Goal: Information Seeking & Learning: Compare options

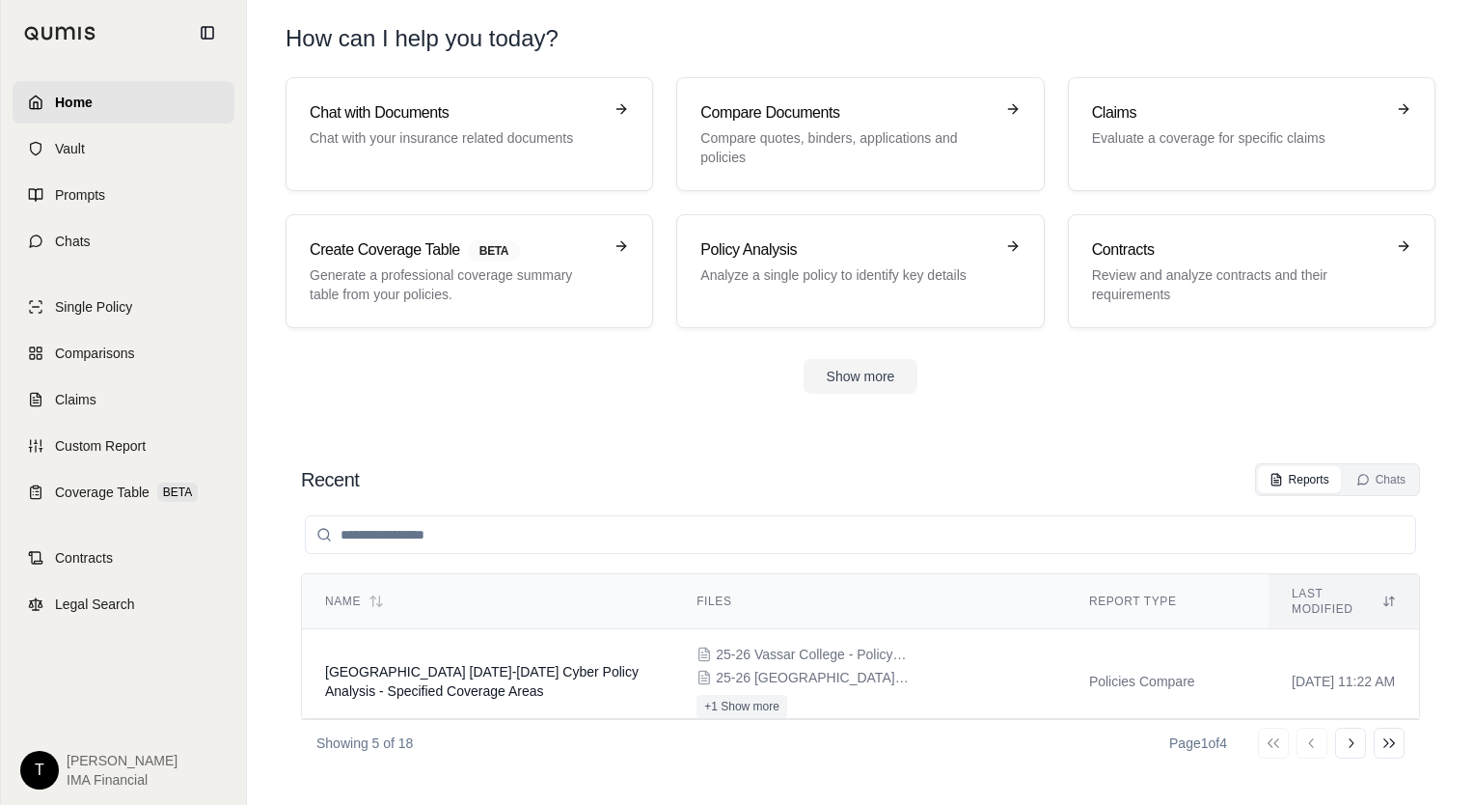
drag, startPoint x: 964, startPoint y: 472, endPoint x: 891, endPoint y: 435, distance: 81.1
click at [964, 472] on div "Recent Reports Chats" at bounding box center [860, 479] width 1119 height 33
click at [851, 130] on p "Compare quotes, binders, applications and policies" at bounding box center [846, 147] width 292 height 39
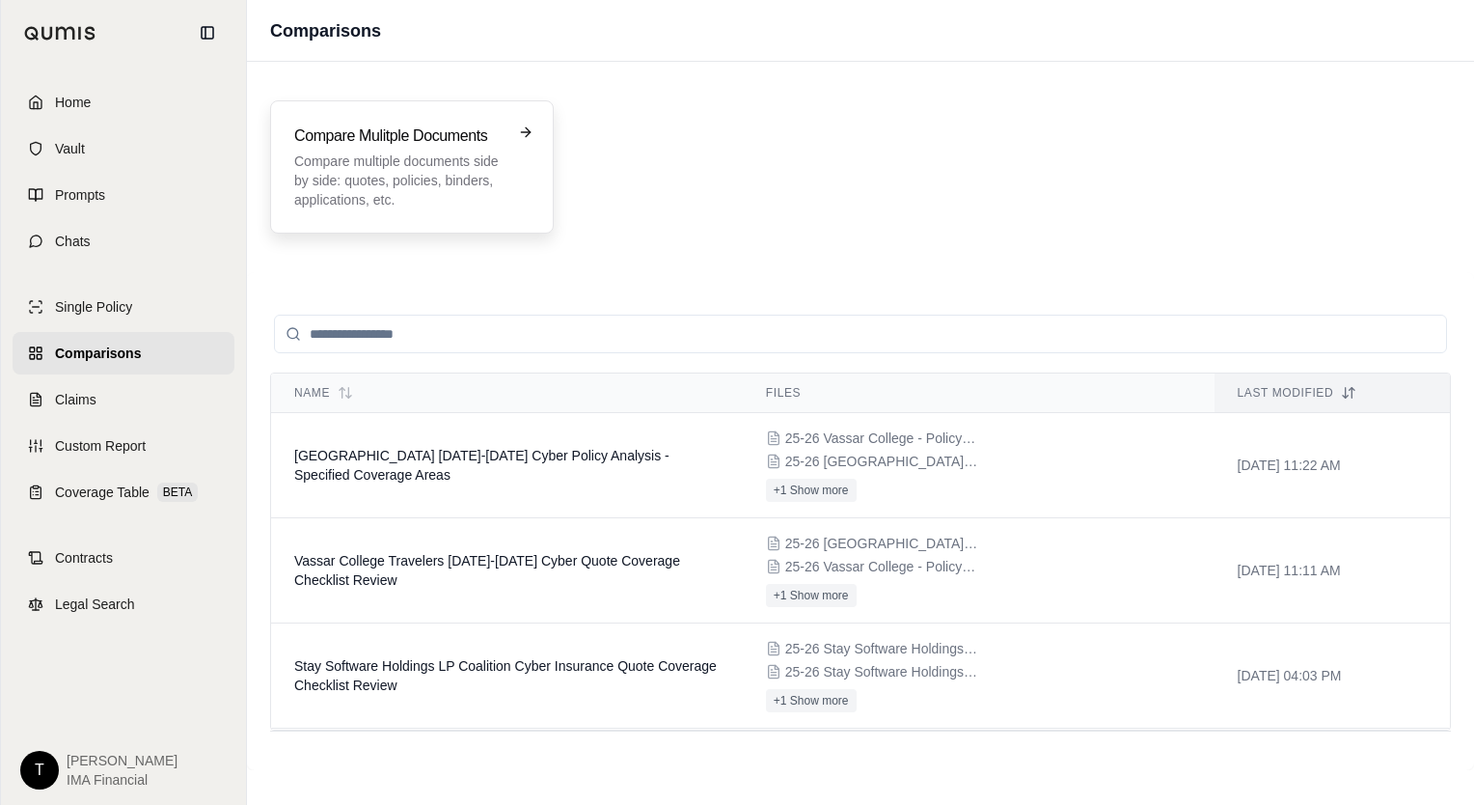
click at [476, 190] on p "Compare multiple documents side by side: quotes, policies, binders, application…" at bounding box center [398, 180] width 208 height 58
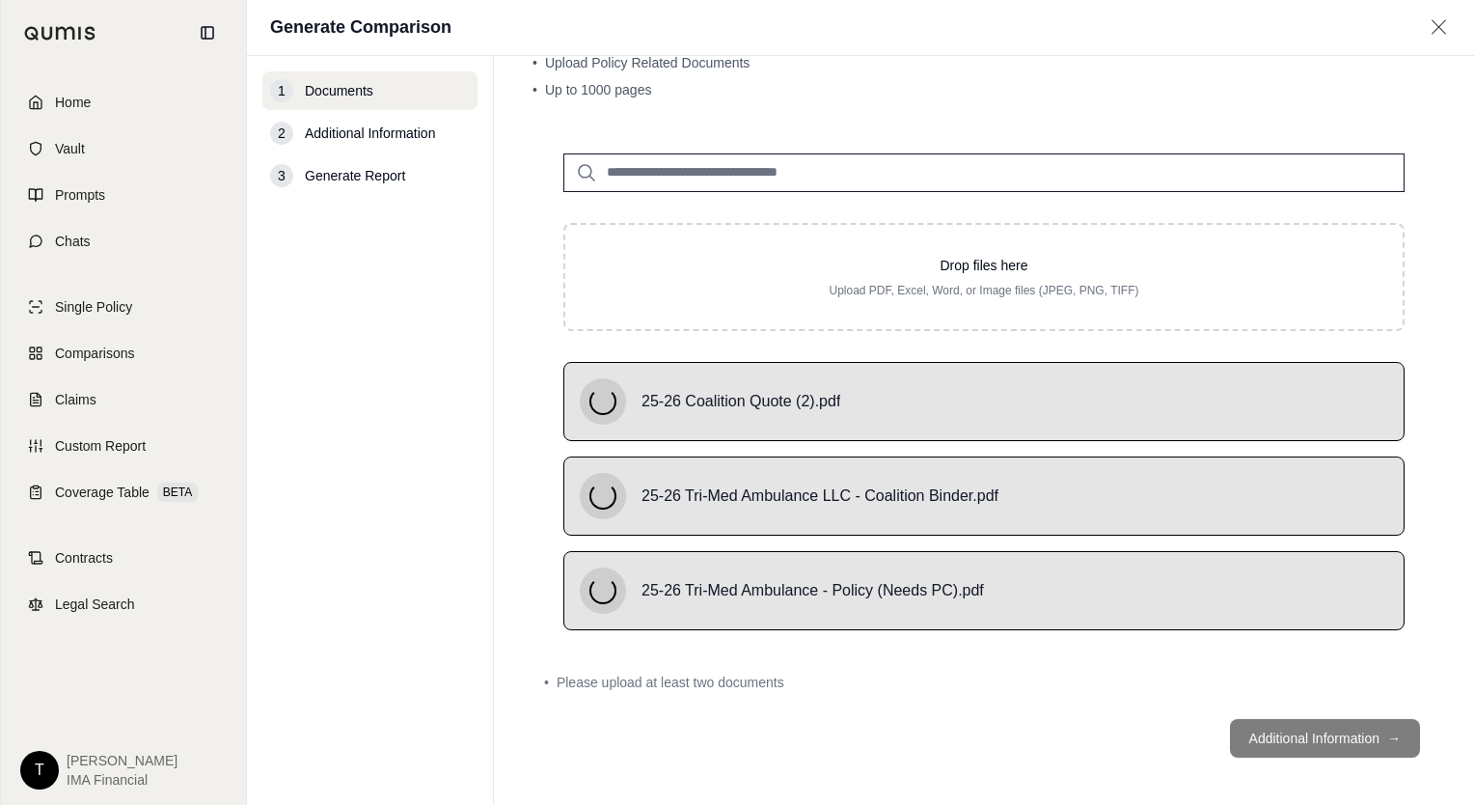
scroll to position [80, 0]
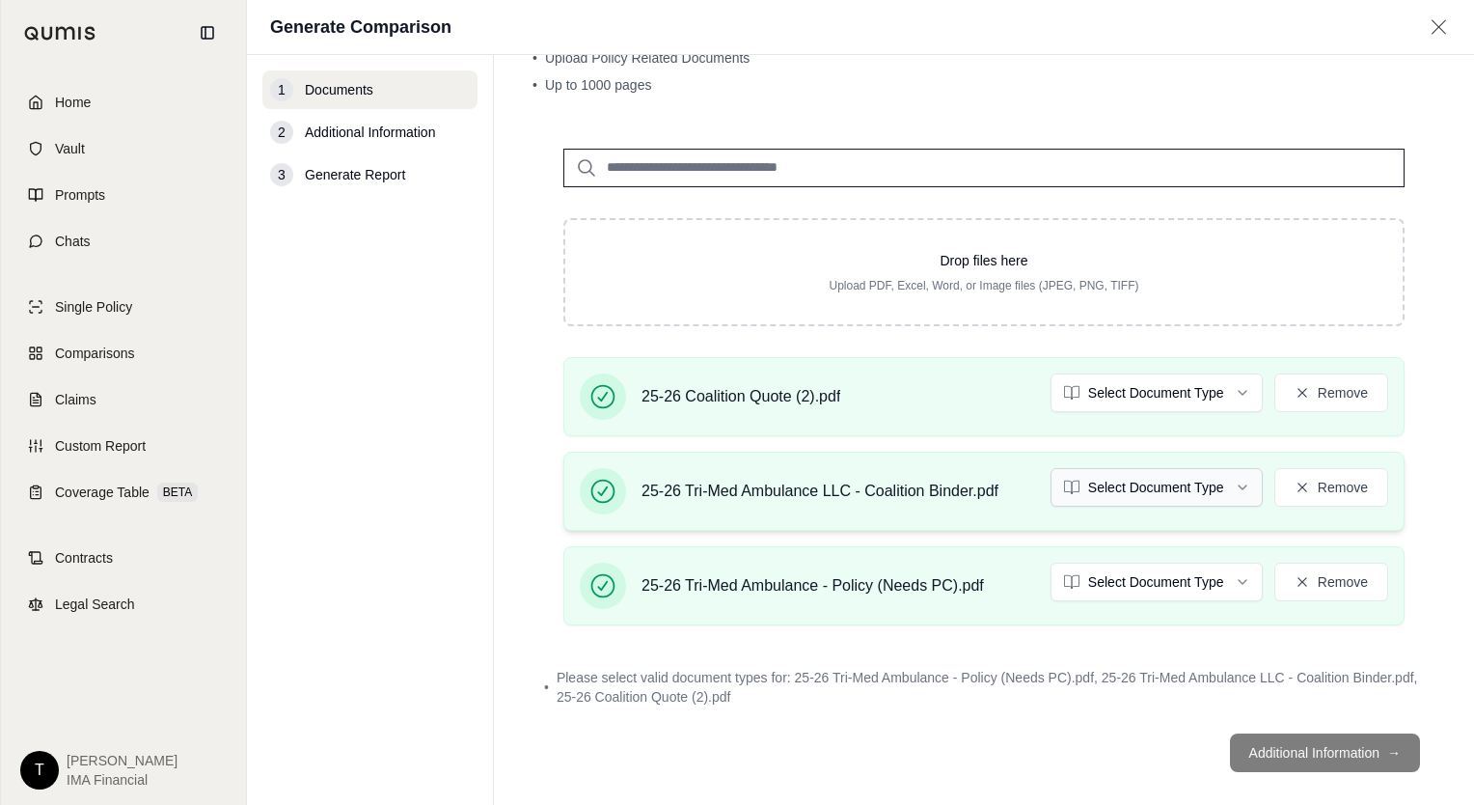
click at [1114, 492] on html "Home Vault Prompts Chats Single Policy Comparisons Claims Custom Report Coverag…" at bounding box center [737, 402] width 1474 height 805
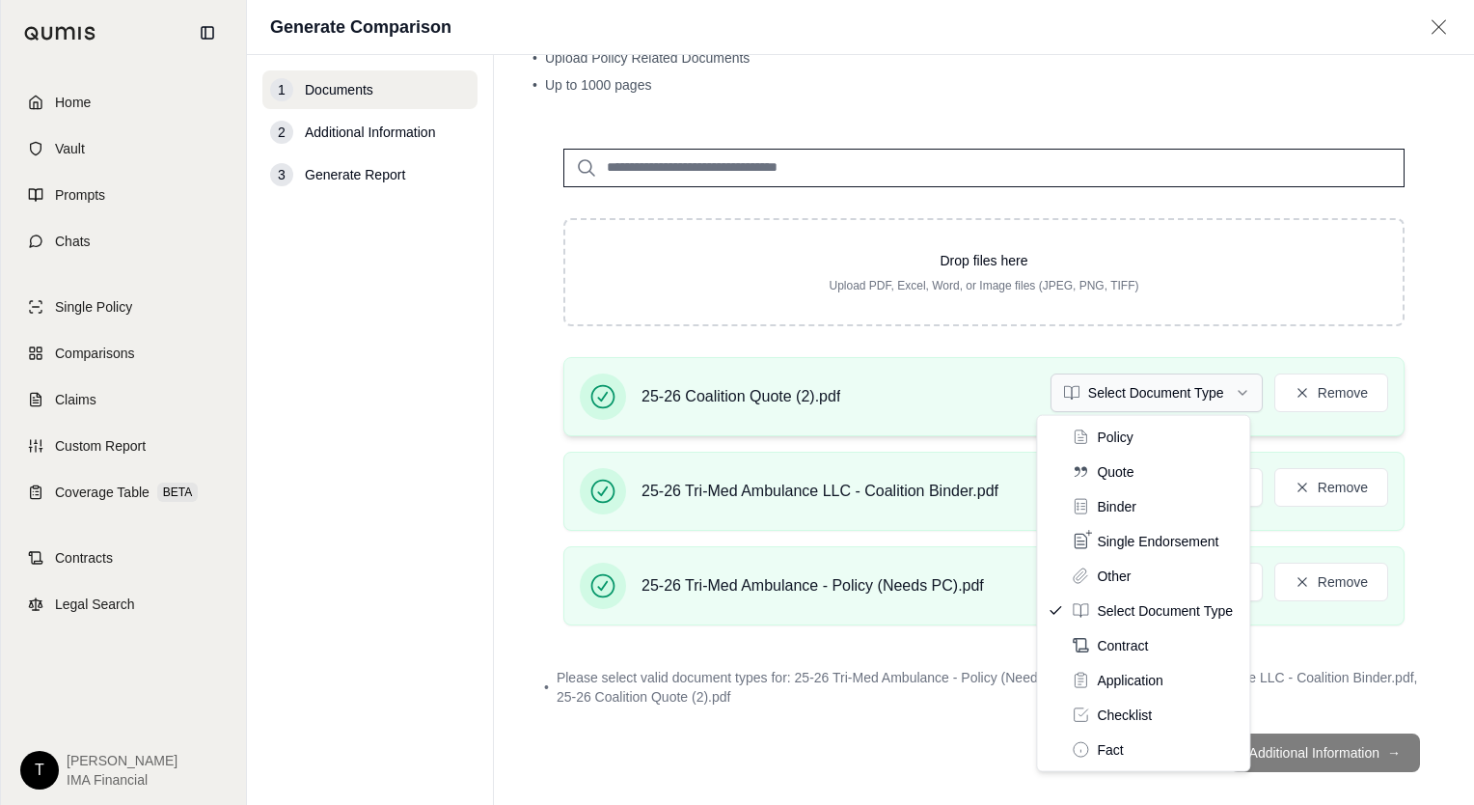
click at [1138, 380] on html "Home Vault Prompts Chats Single Policy Comparisons Claims Custom Report Coverag…" at bounding box center [737, 402] width 1474 height 805
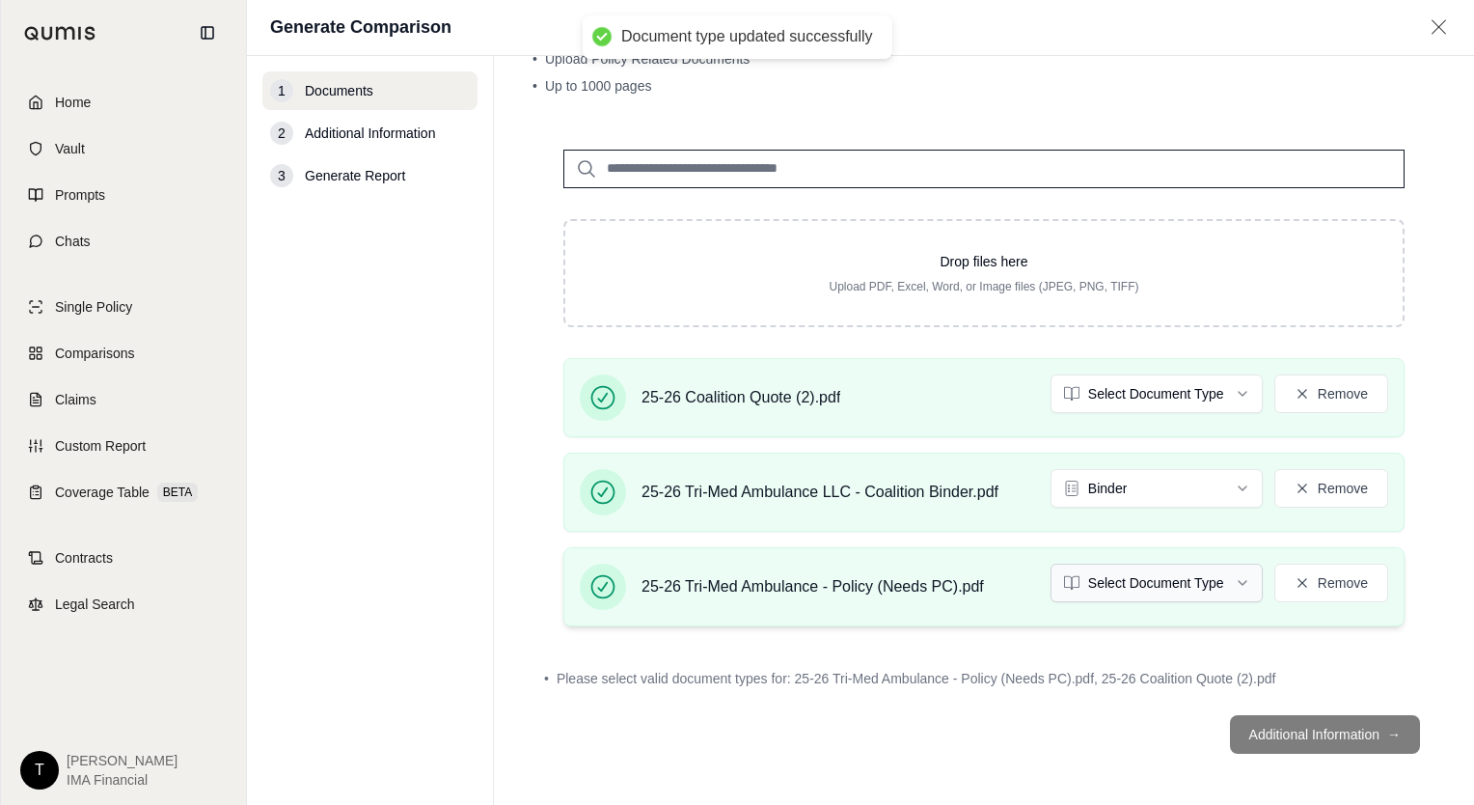
click at [1128, 581] on html "Document type updated successfully Home Vault Prompts Chats Single Policy Compa…" at bounding box center [737, 402] width 1474 height 805
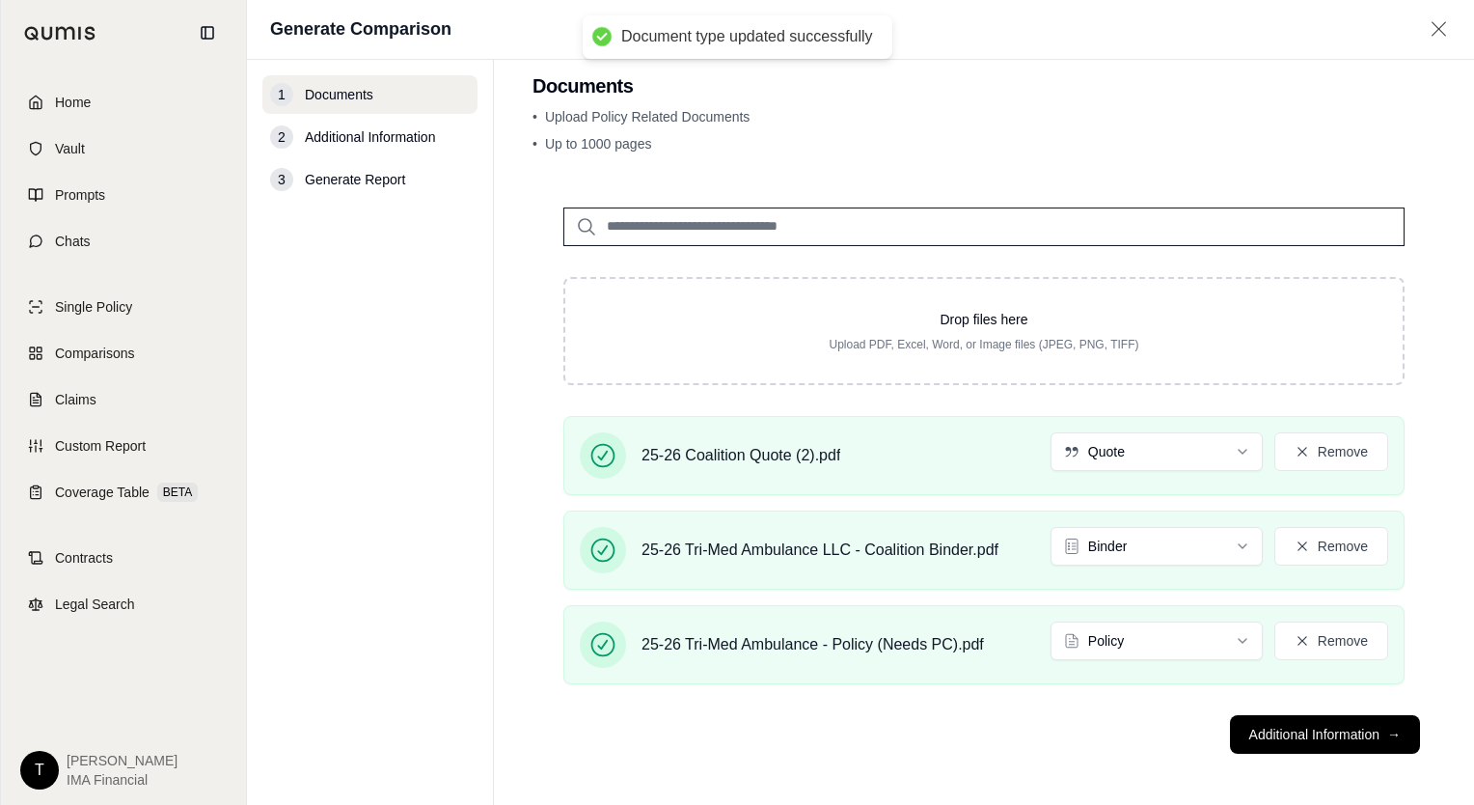
click at [433, 542] on div "1 Documents 2 Additional Information 3 Generate Report" at bounding box center [369, 432] width 215 height 714
click at [1301, 727] on button "Additional Information →" at bounding box center [1325, 734] width 190 height 39
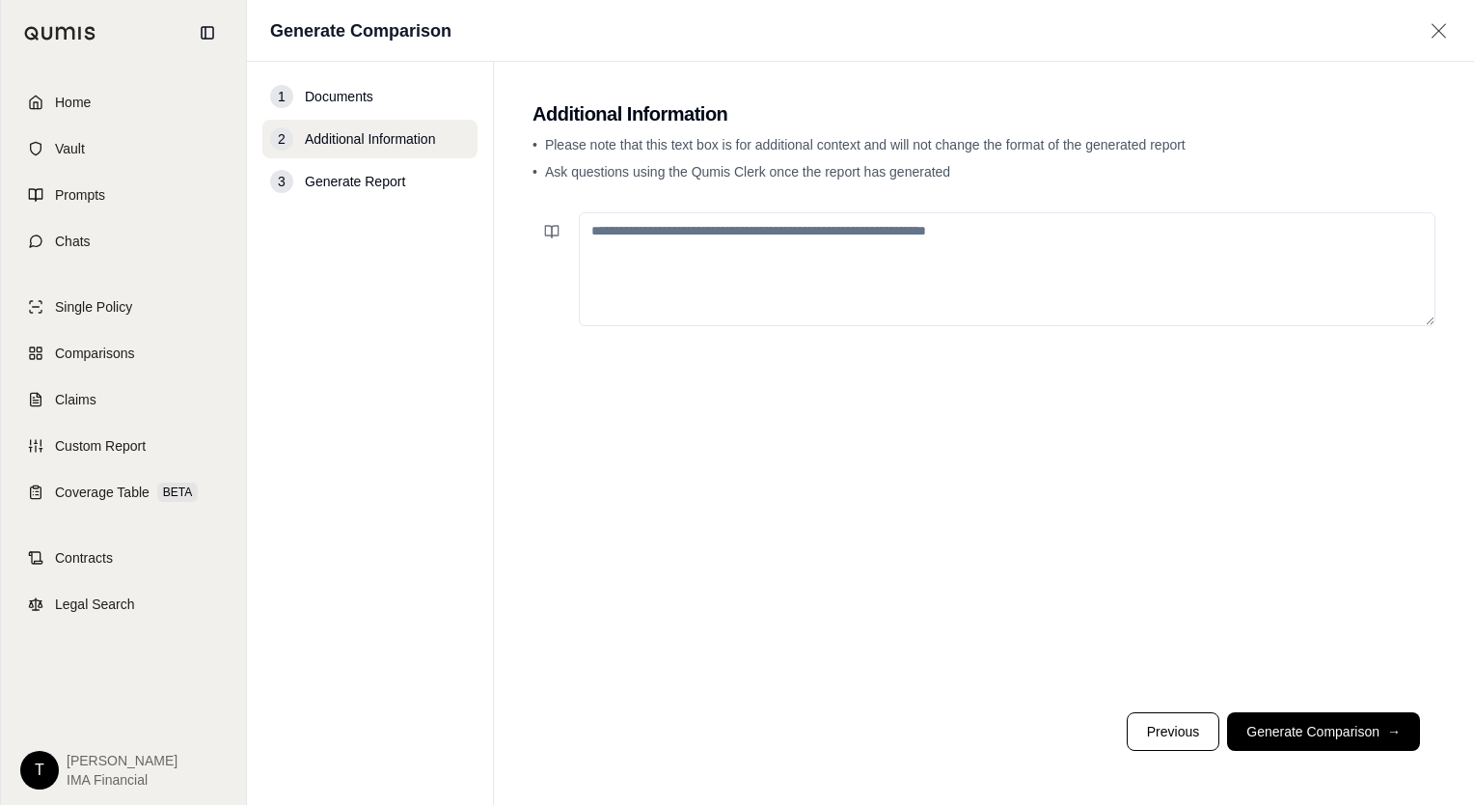
click at [601, 283] on textarea at bounding box center [1007, 269] width 857 height 114
paste textarea "**********"
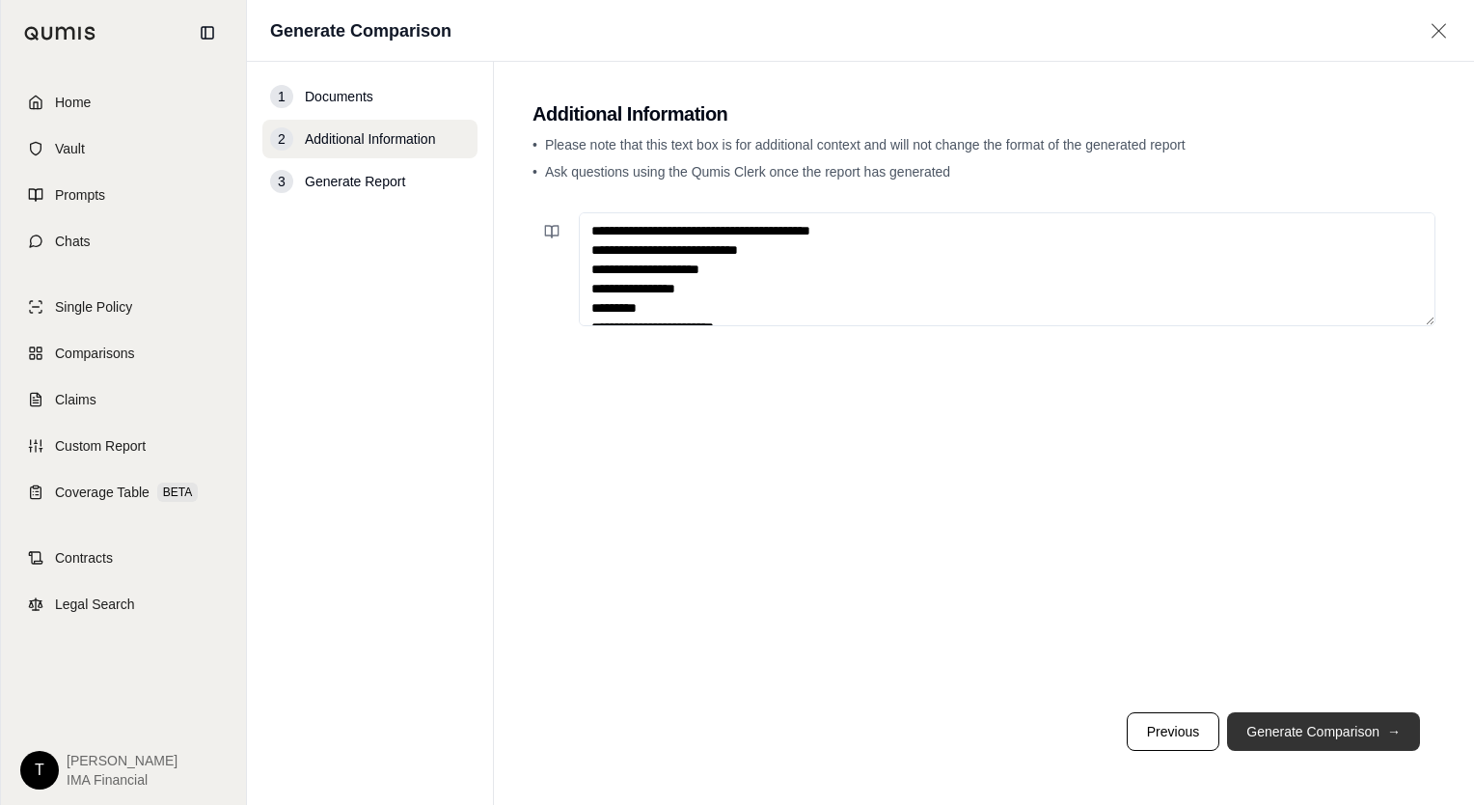
type textarea "**********"
click at [1298, 738] on button "Generate Comparison →" at bounding box center [1323, 731] width 193 height 39
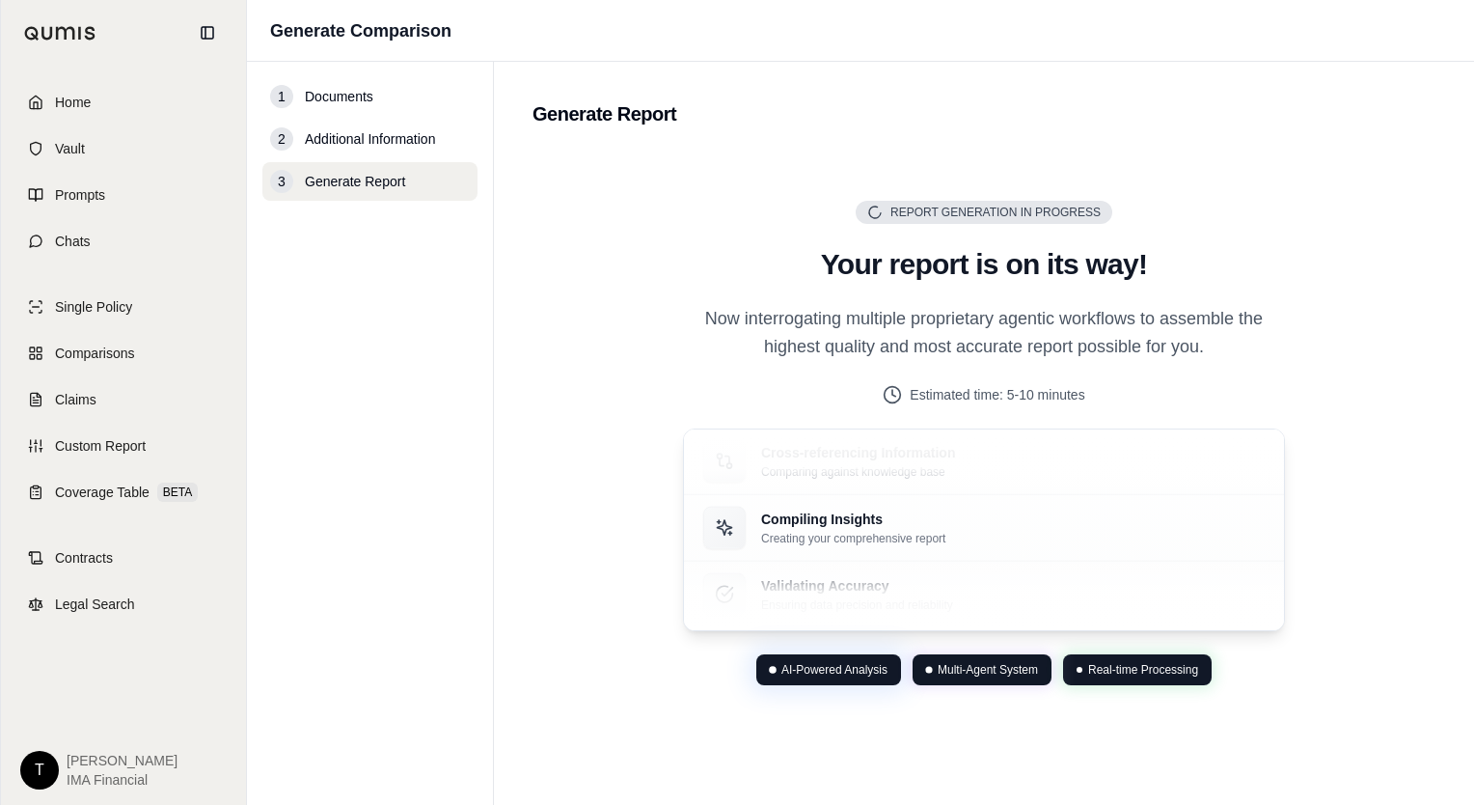
click at [1058, 330] on p "Now interrogating multiple proprietary agentic workflows to assemble the highes…" at bounding box center [984, 333] width 602 height 57
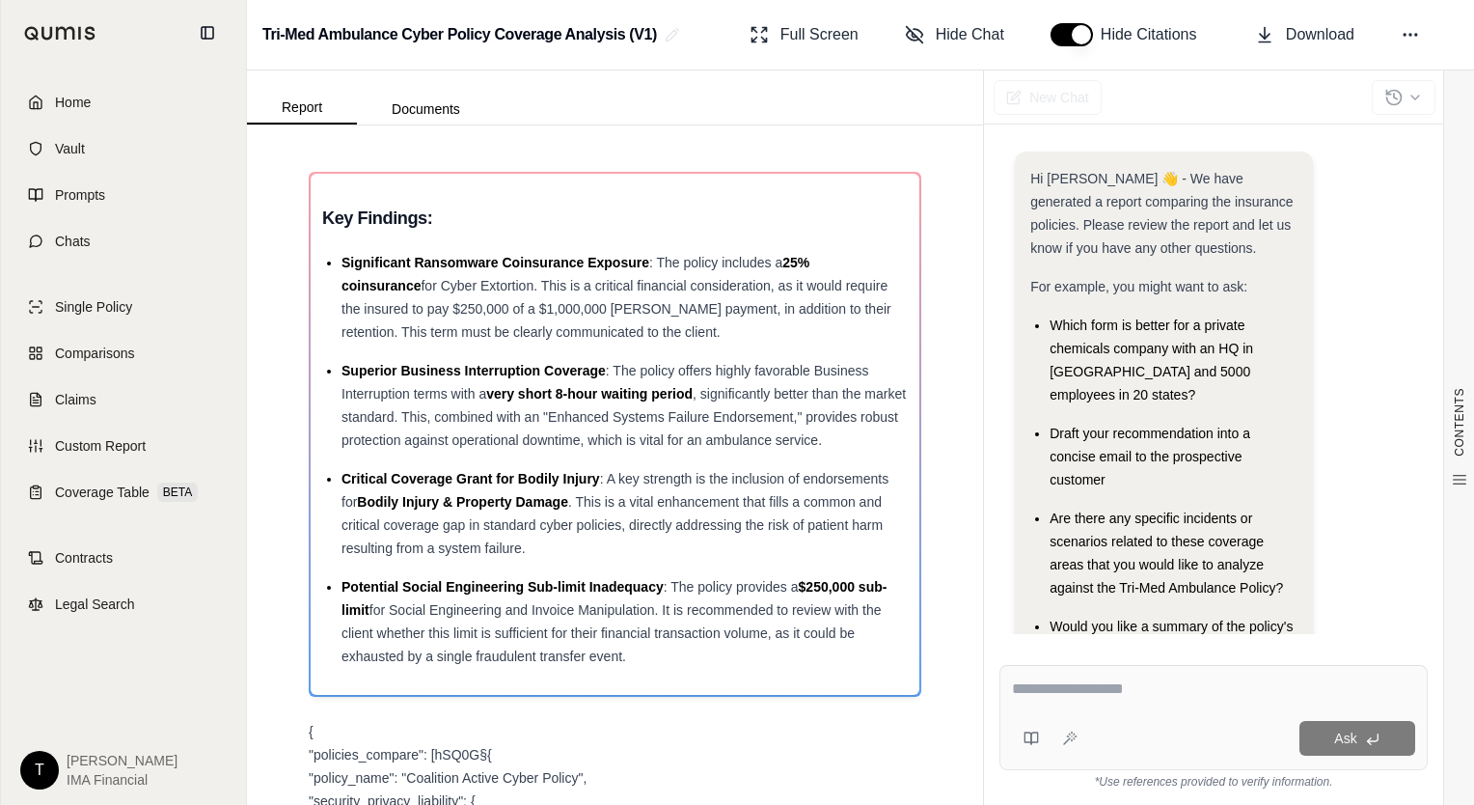
scroll to position [110, 0]
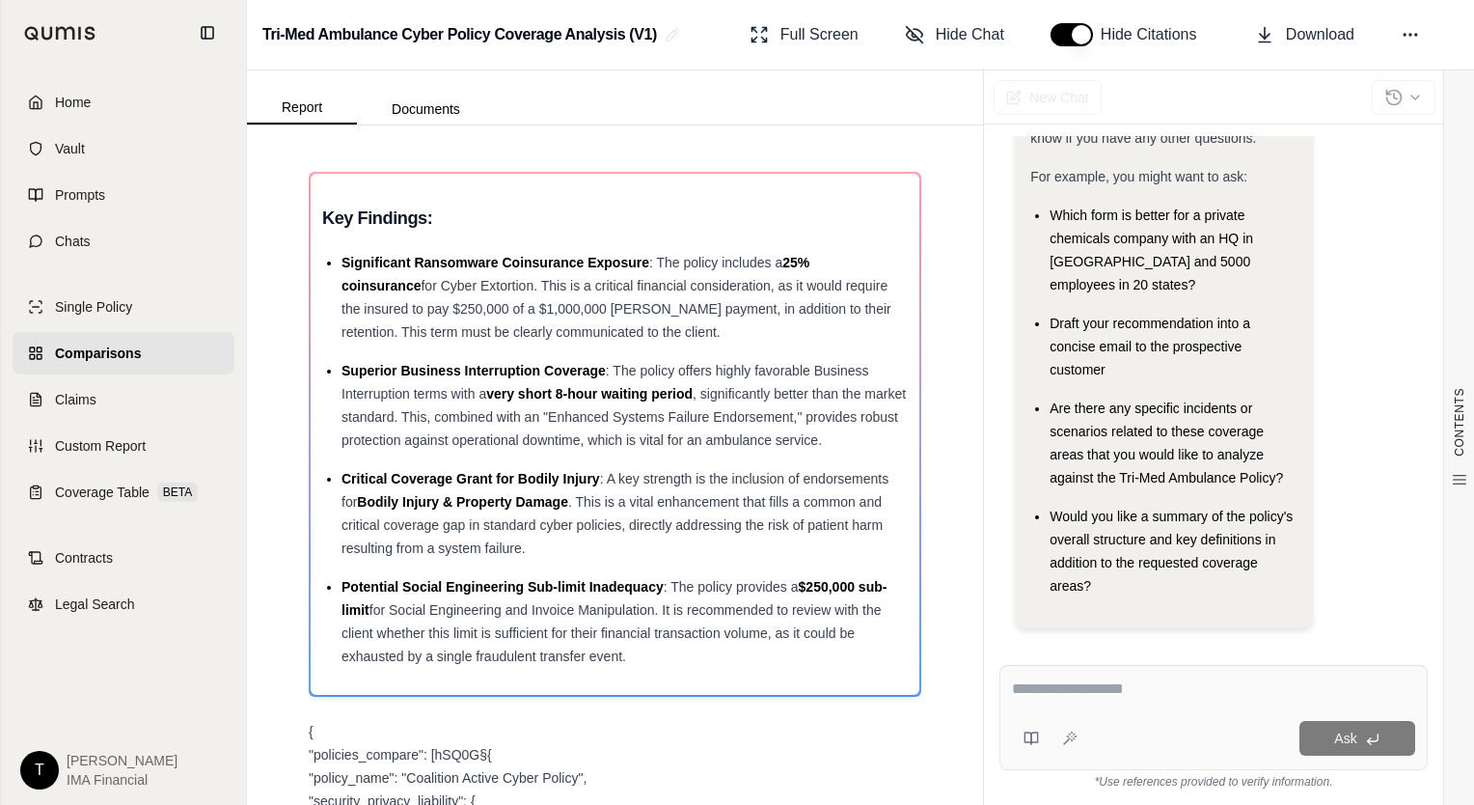
click at [1286, 225] on div "Which form is better for a private chemicals company with an HQ in [GEOGRAPHIC_…" at bounding box center [1174, 250] width 248 height 93
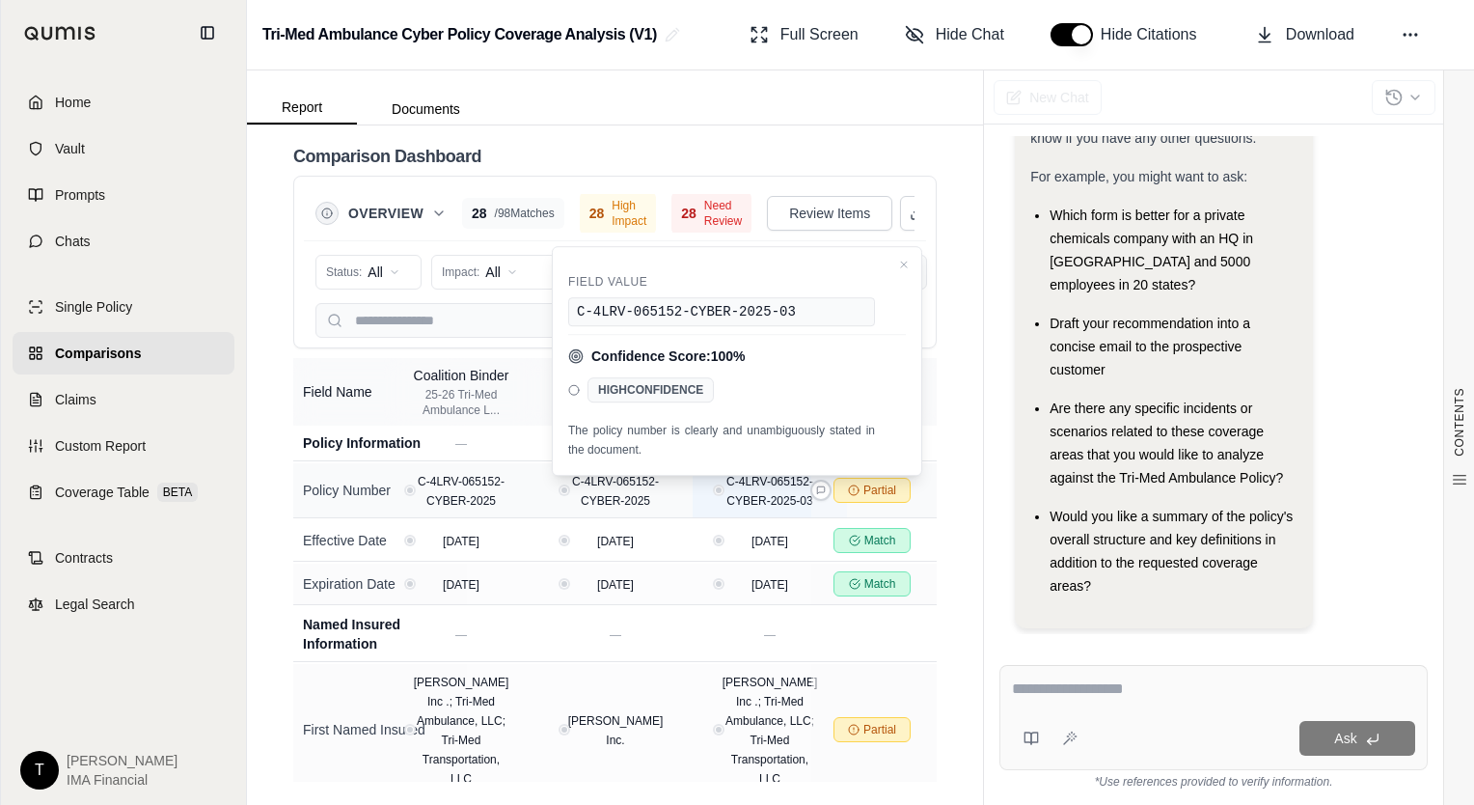
scroll to position [0, 133]
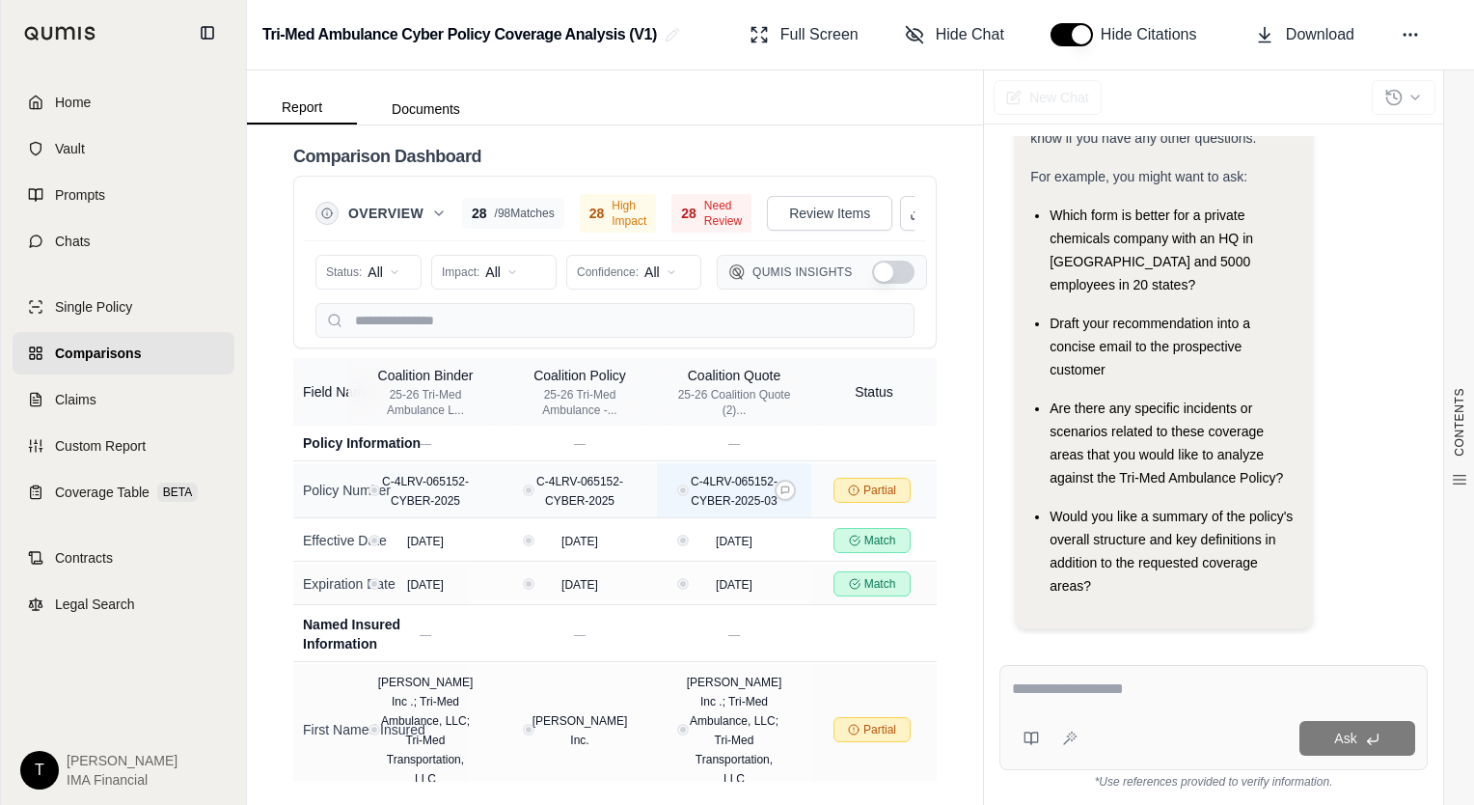
drag, startPoint x: 645, startPoint y: 490, endPoint x: 742, endPoint y: 493, distance: 96.5
click at [692, 499] on span "C-4LRV-065152-CYBER-2025-03" at bounding box center [734, 491] width 87 height 33
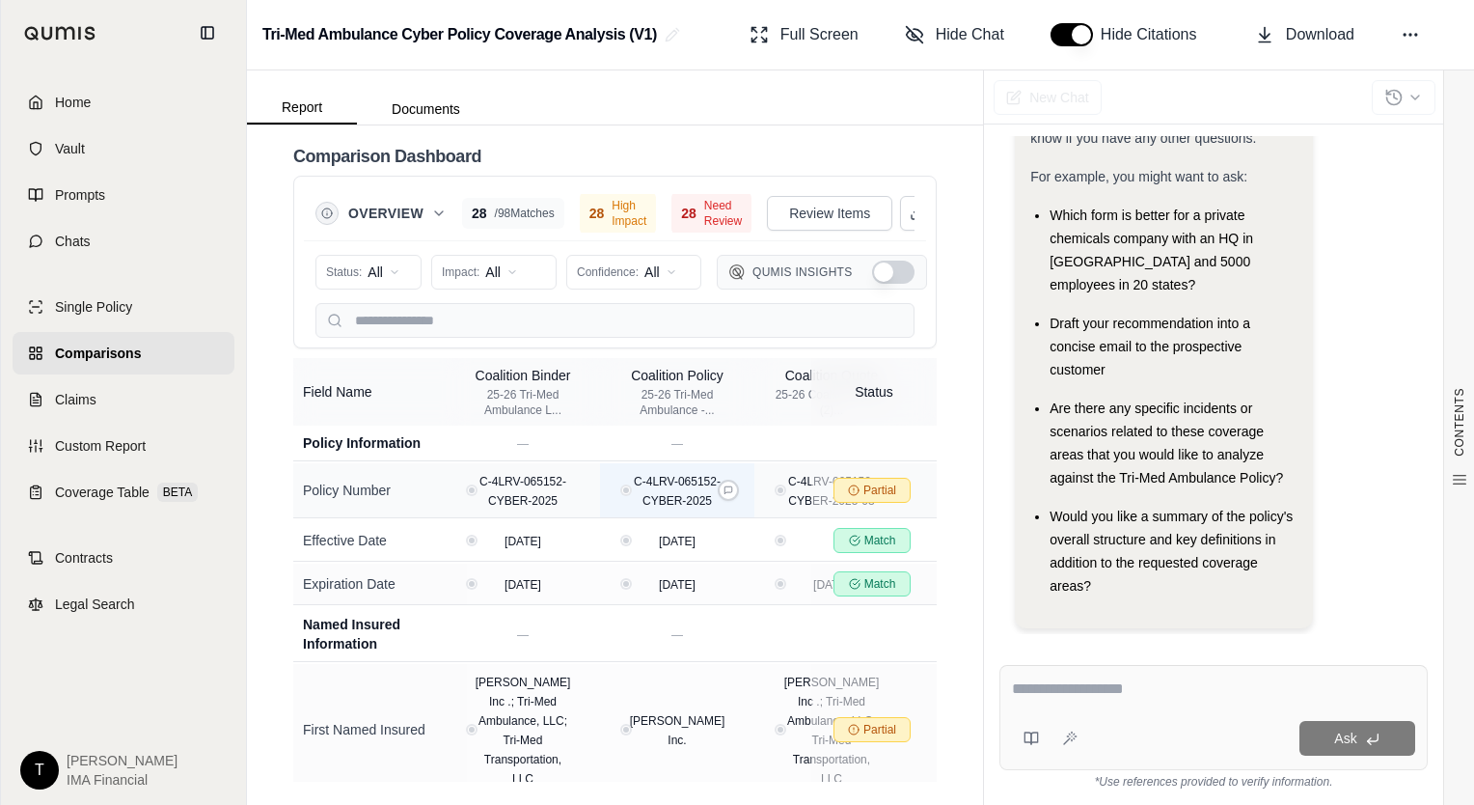
scroll to position [0, 0]
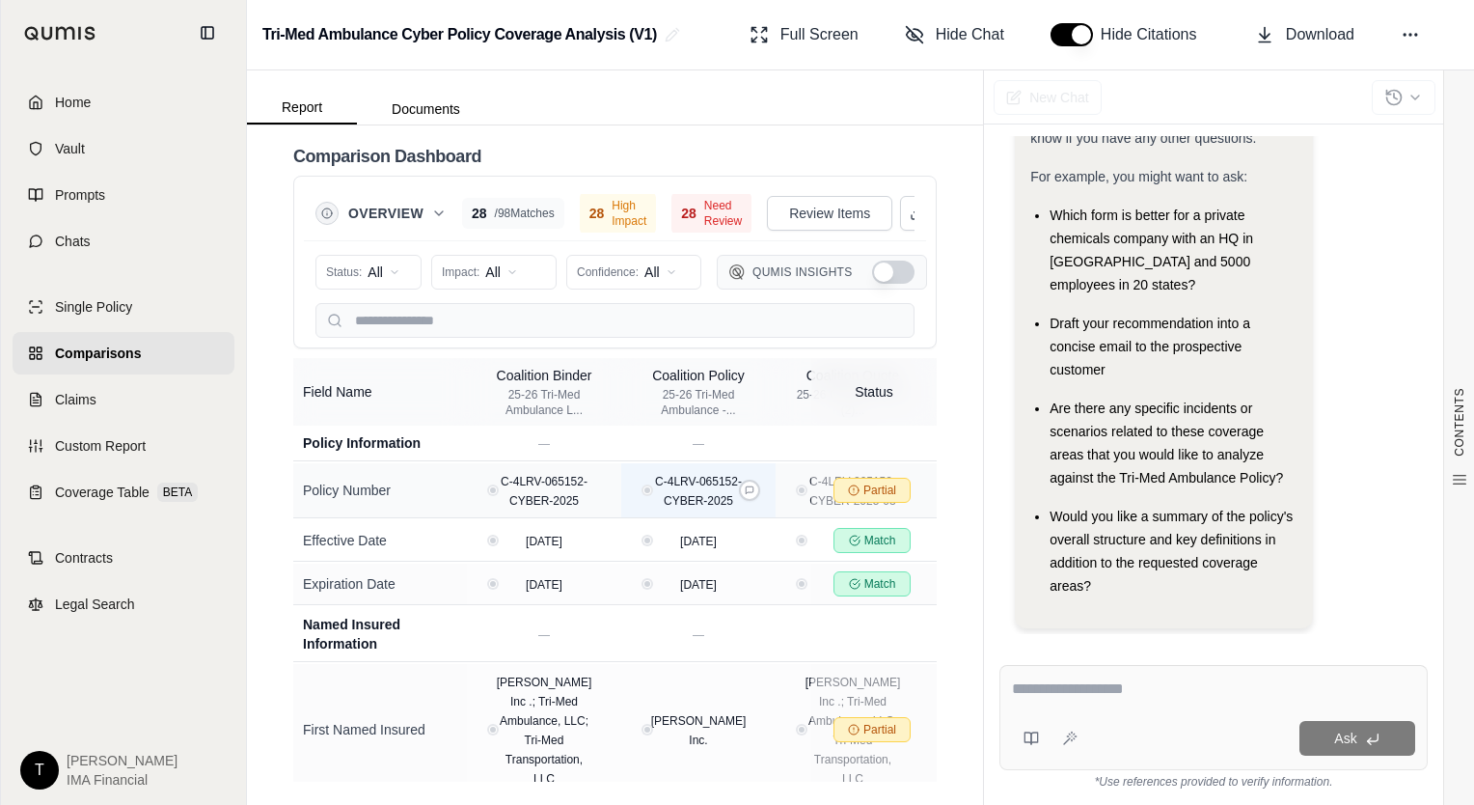
drag, startPoint x: 699, startPoint y: 504, endPoint x: 613, endPoint y: 515, distance: 86.6
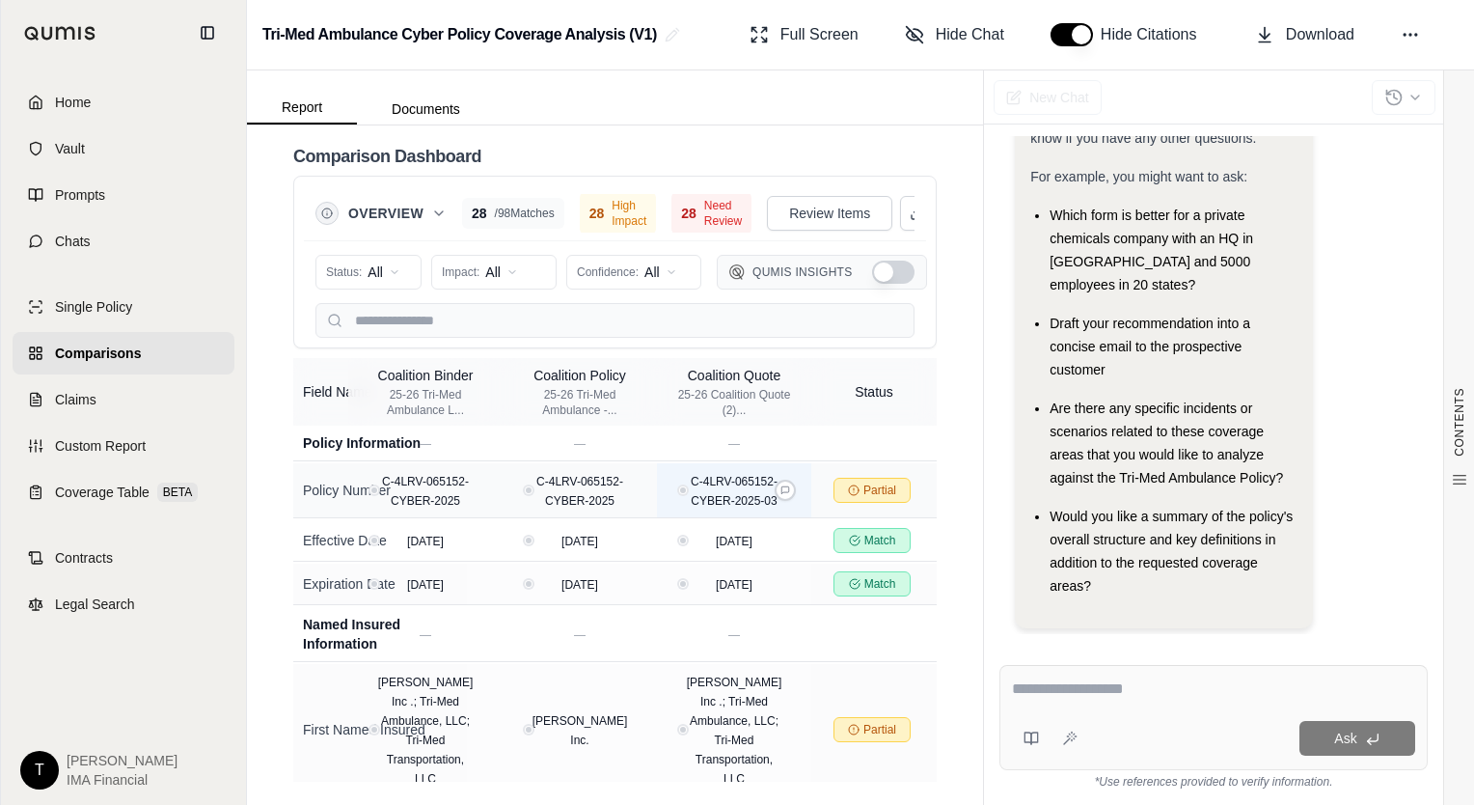
drag, startPoint x: 679, startPoint y: 509, endPoint x: 742, endPoint y: 505, distance: 62.9
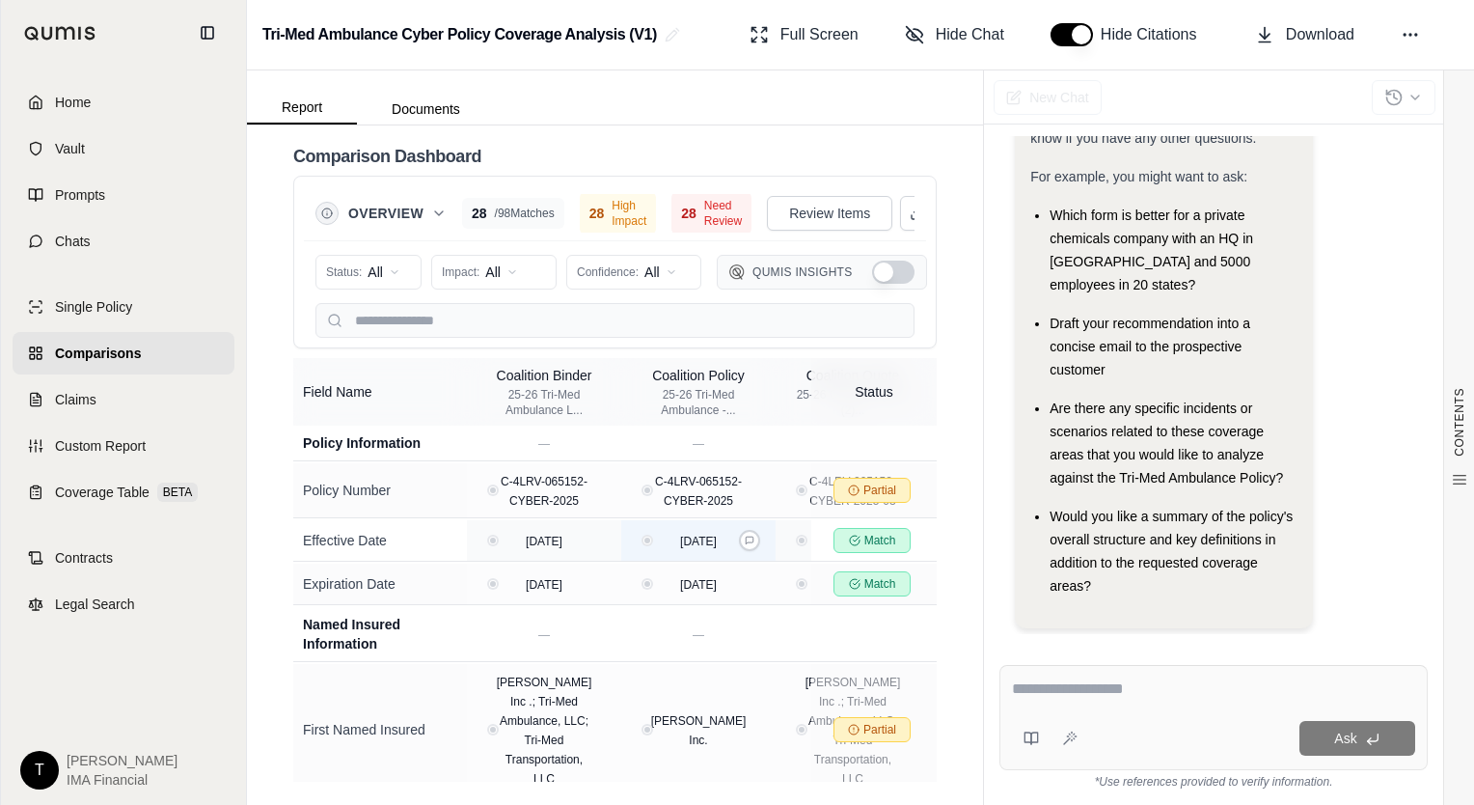
drag, startPoint x: 726, startPoint y: 492, endPoint x: 668, endPoint y: 519, distance: 63.9
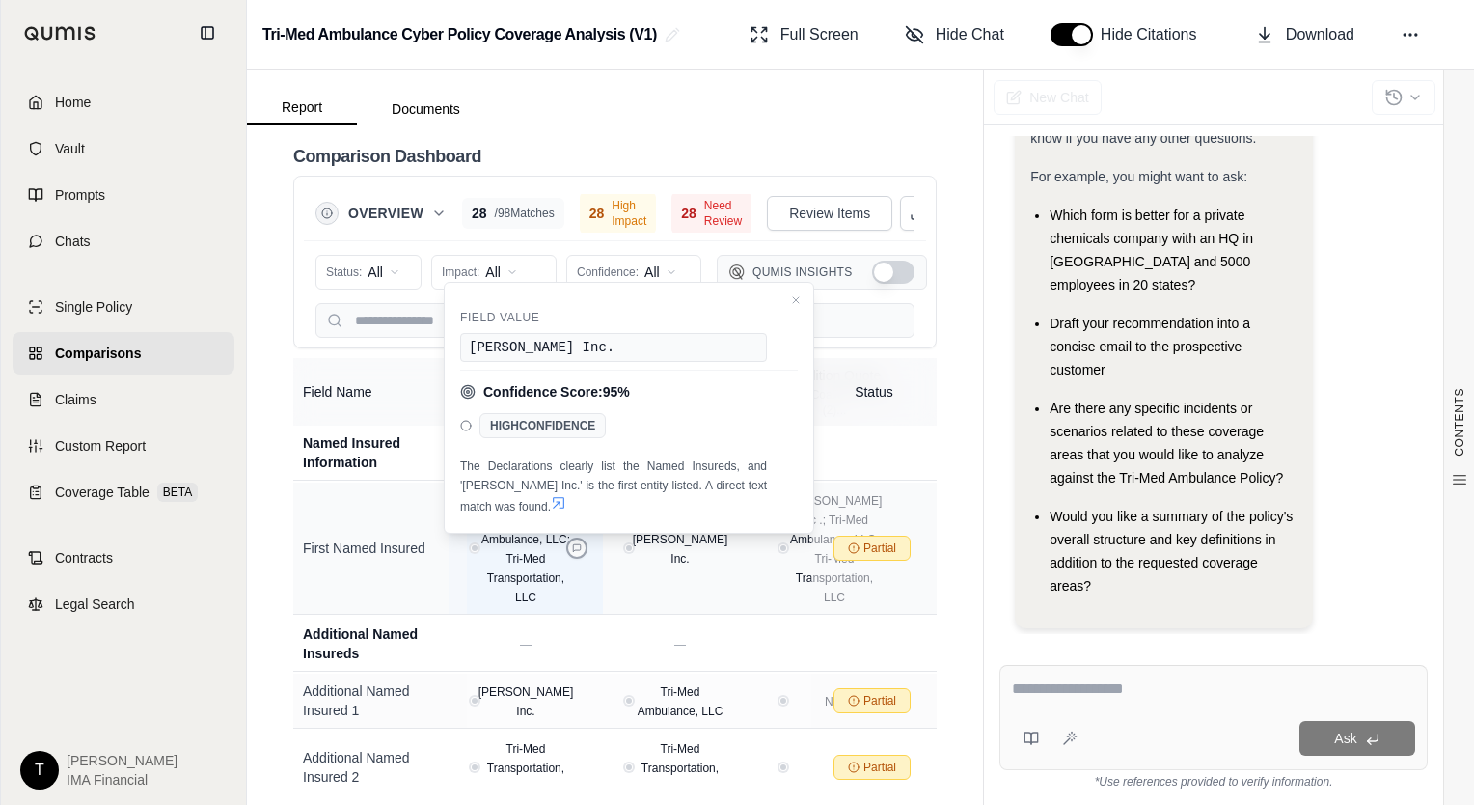
drag, startPoint x: 640, startPoint y: 542, endPoint x: 568, endPoint y: 548, distance: 71.6
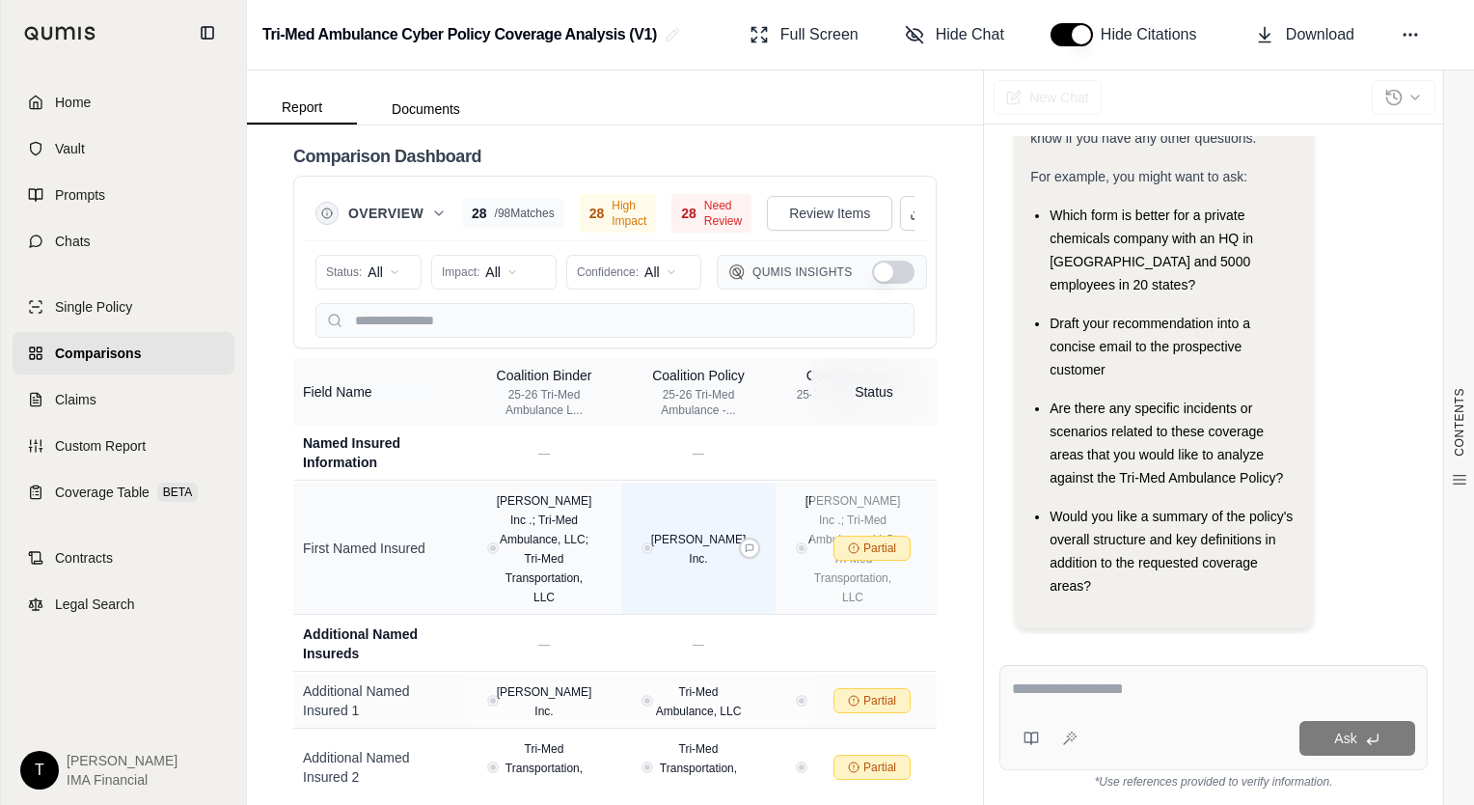
click at [699, 551] on span "[PERSON_NAME] Inc." at bounding box center [699, 549] width 96 height 33
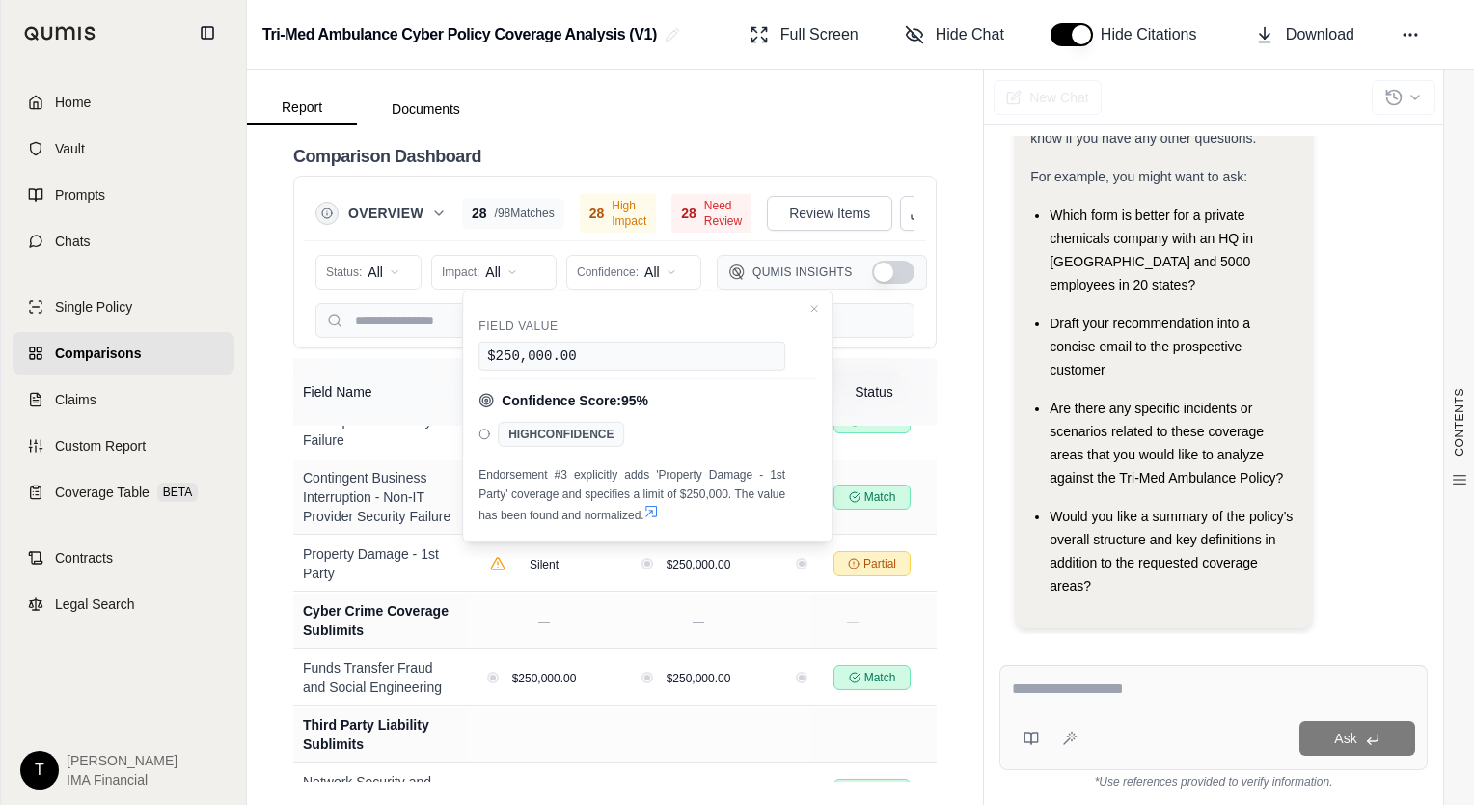
click at [964, 565] on div "CONTENTS Table of Contents Key Findings: Memorandum Key Findings: Significant R…" at bounding box center [615, 464] width 736 height 679
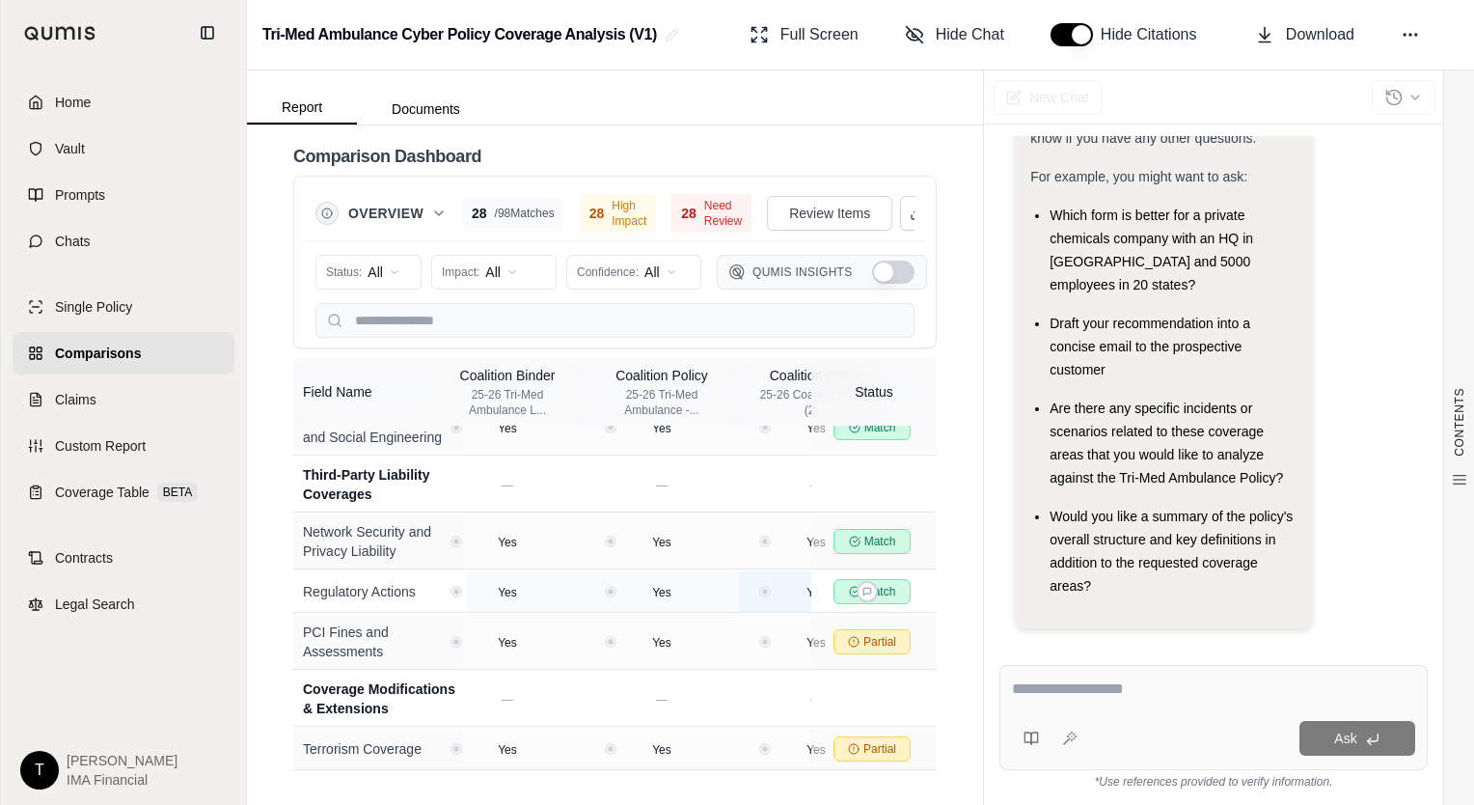
scroll to position [0, 133]
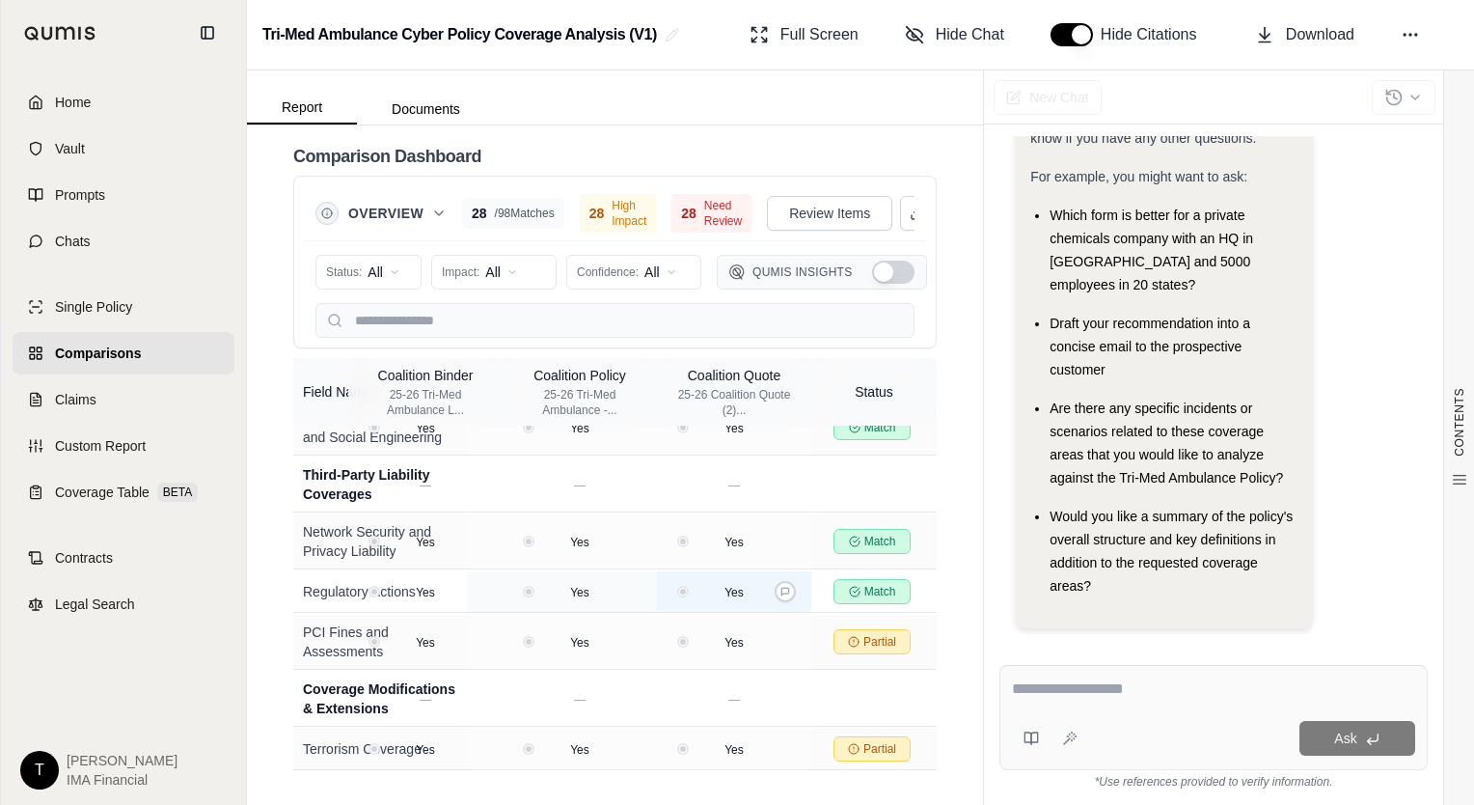
drag, startPoint x: 674, startPoint y: 563, endPoint x: 778, endPoint y: 559, distance: 103.3
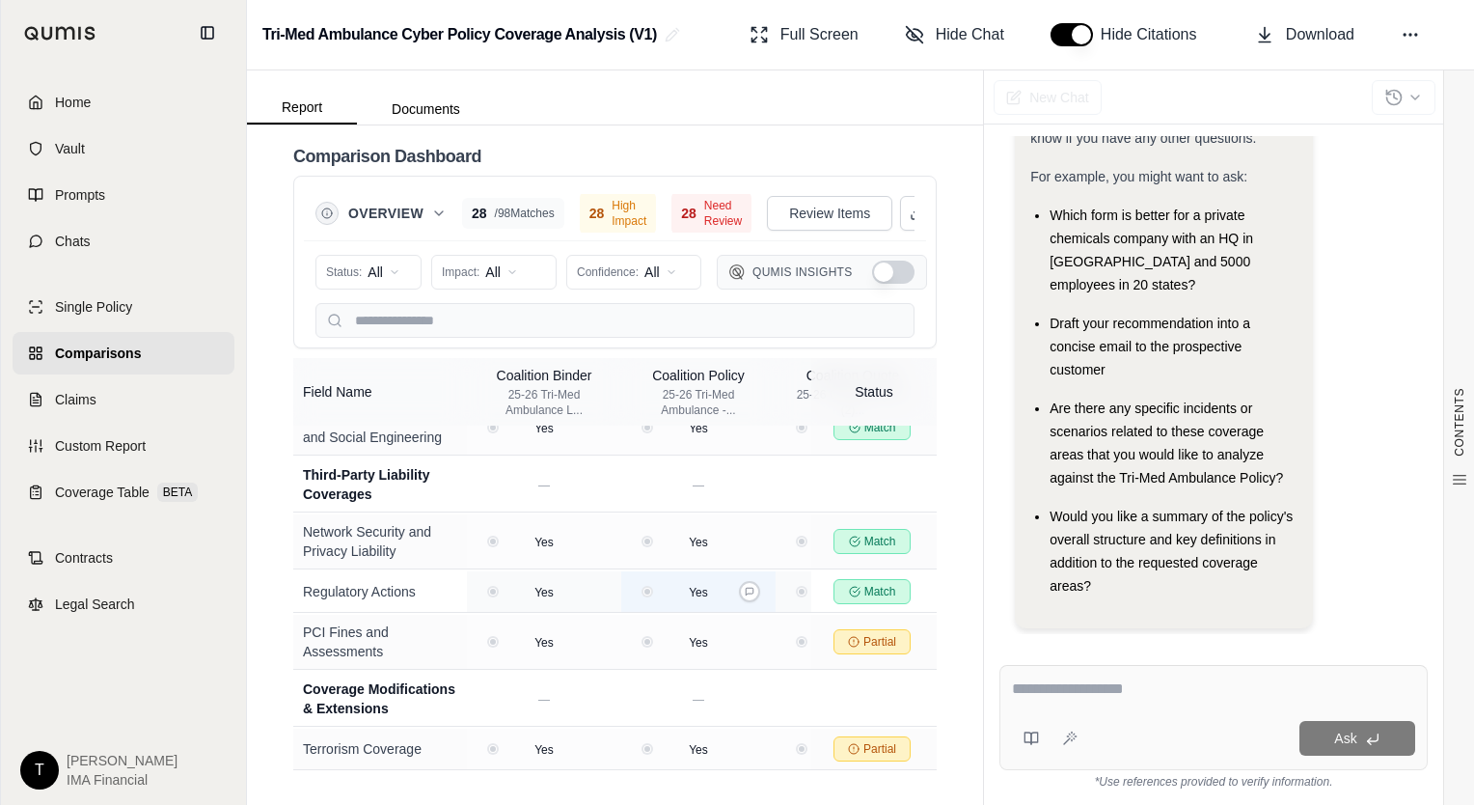
drag, startPoint x: 723, startPoint y: 560, endPoint x: 650, endPoint y: 562, distance: 72.4
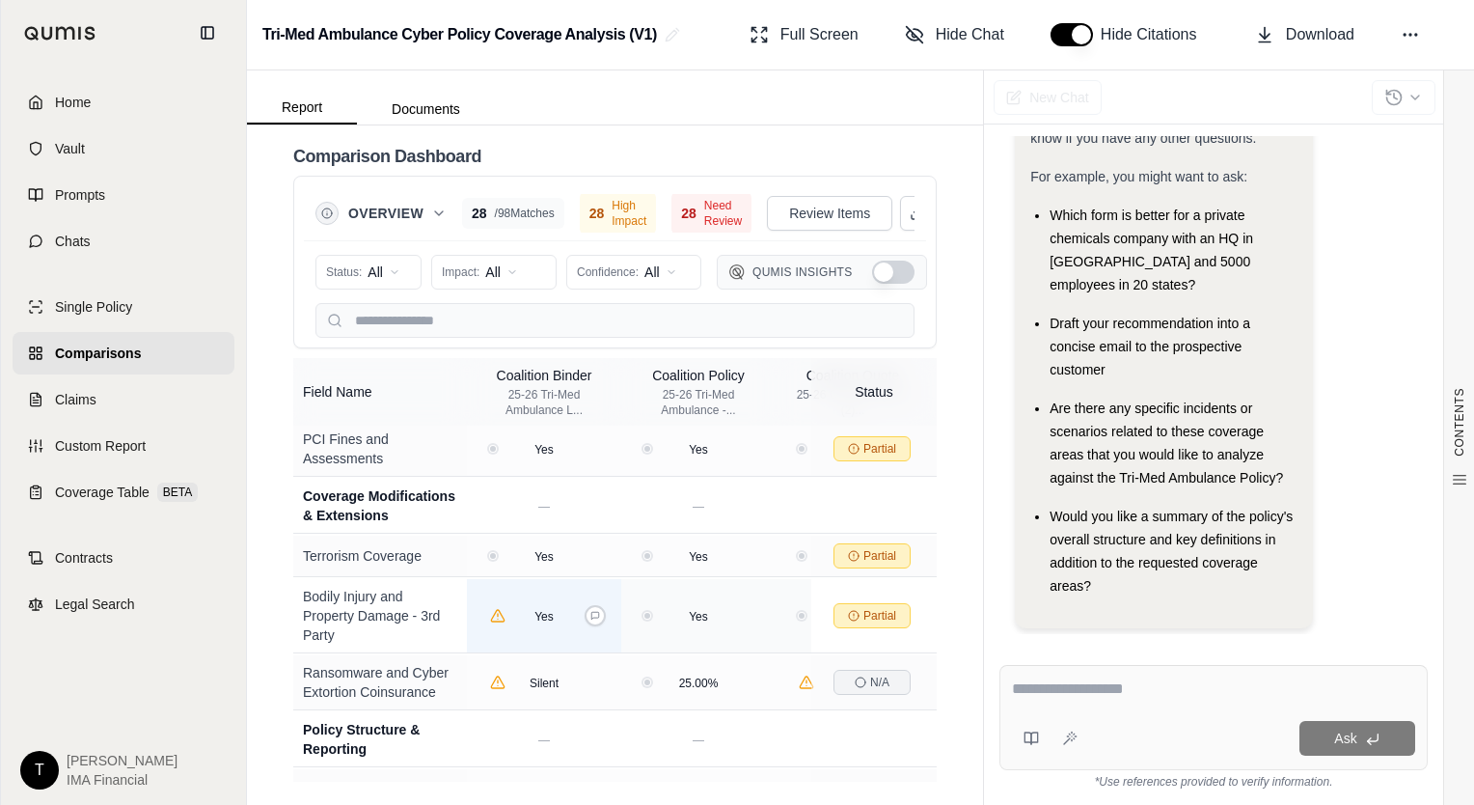
drag, startPoint x: 683, startPoint y: 558, endPoint x: 555, endPoint y: 563, distance: 128.5
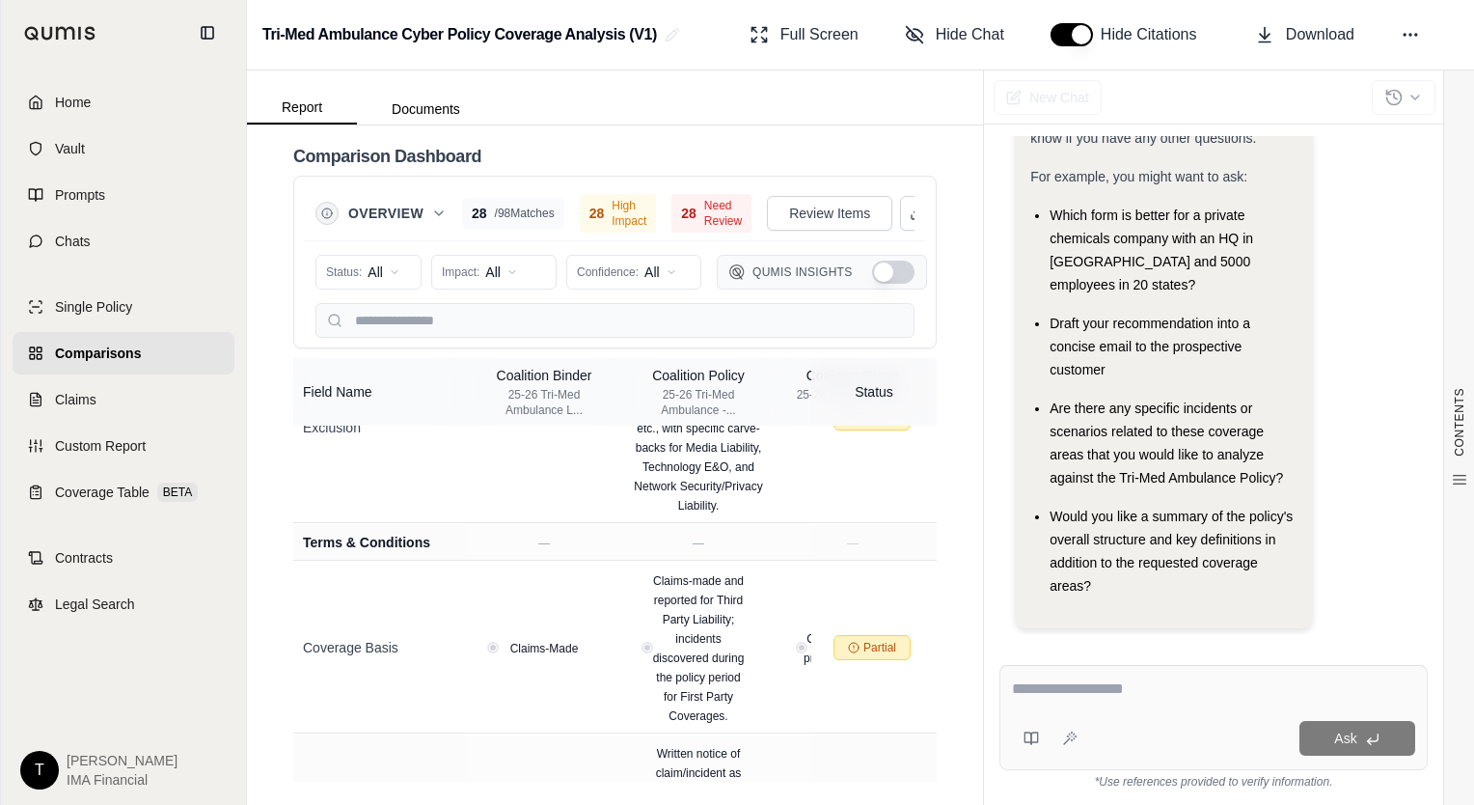
scroll to position [5975, 0]
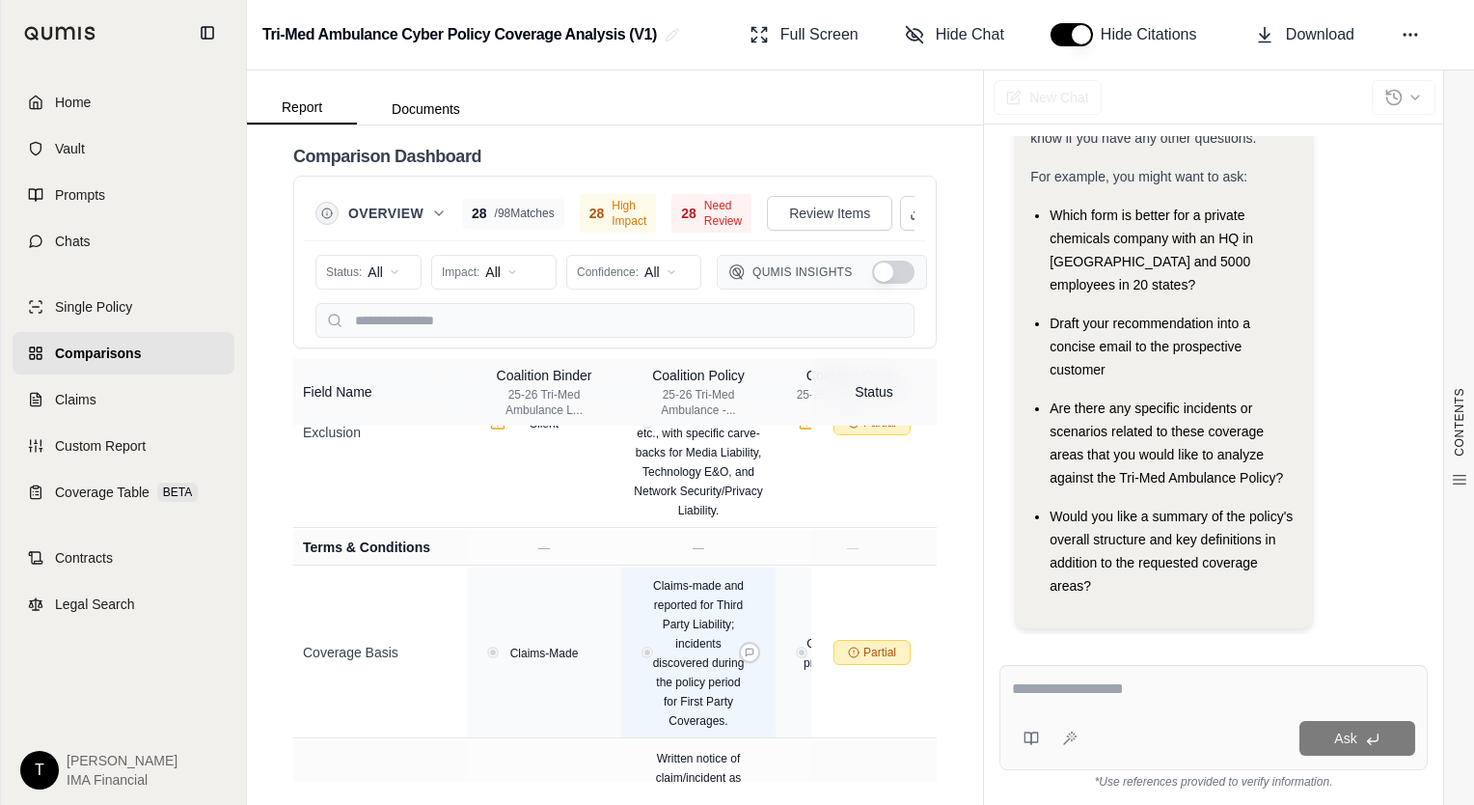
drag, startPoint x: 668, startPoint y: 560, endPoint x: 578, endPoint y: 577, distance: 91.4
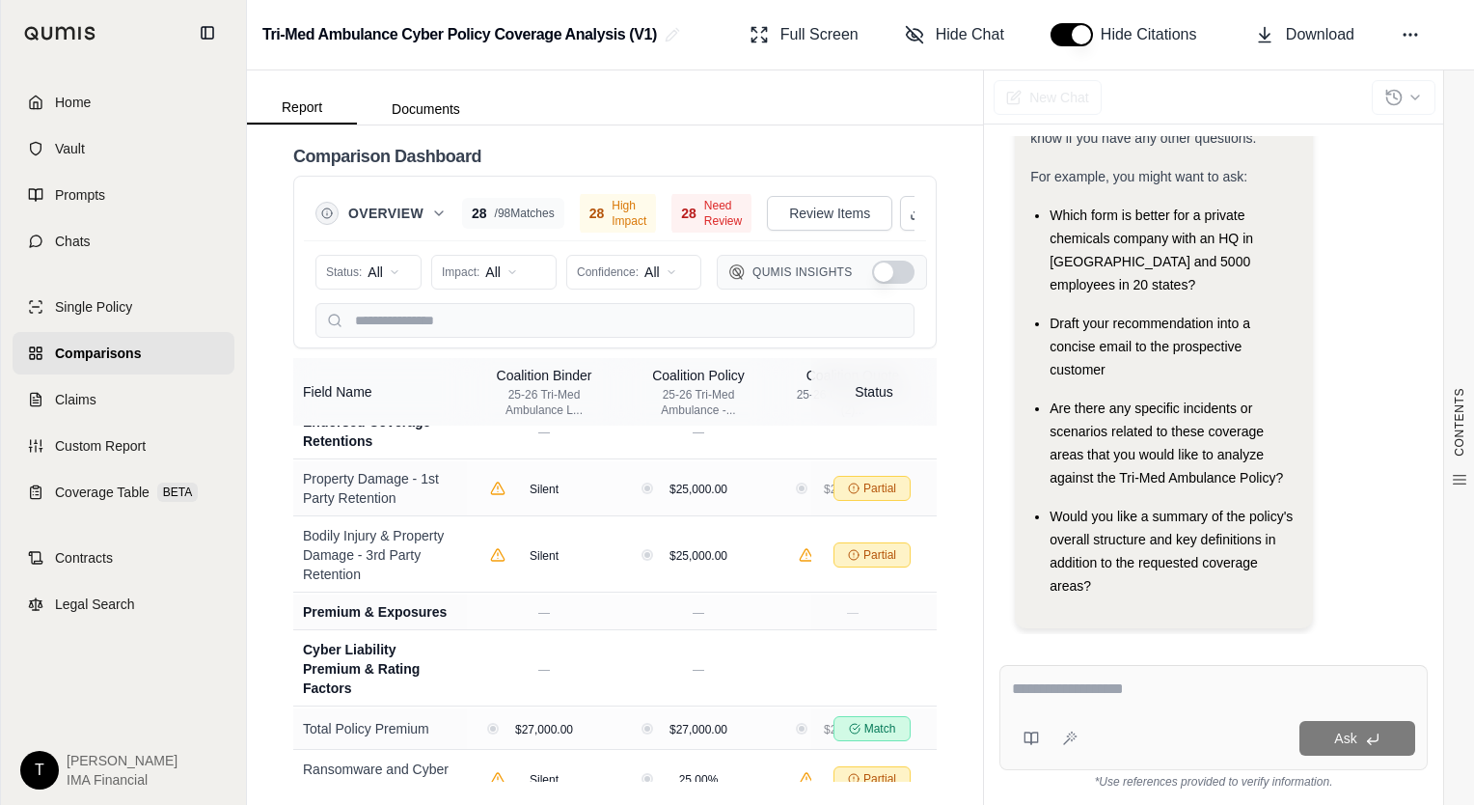
drag, startPoint x: 804, startPoint y: 244, endPoint x: 772, endPoint y: 698, distance: 454.6
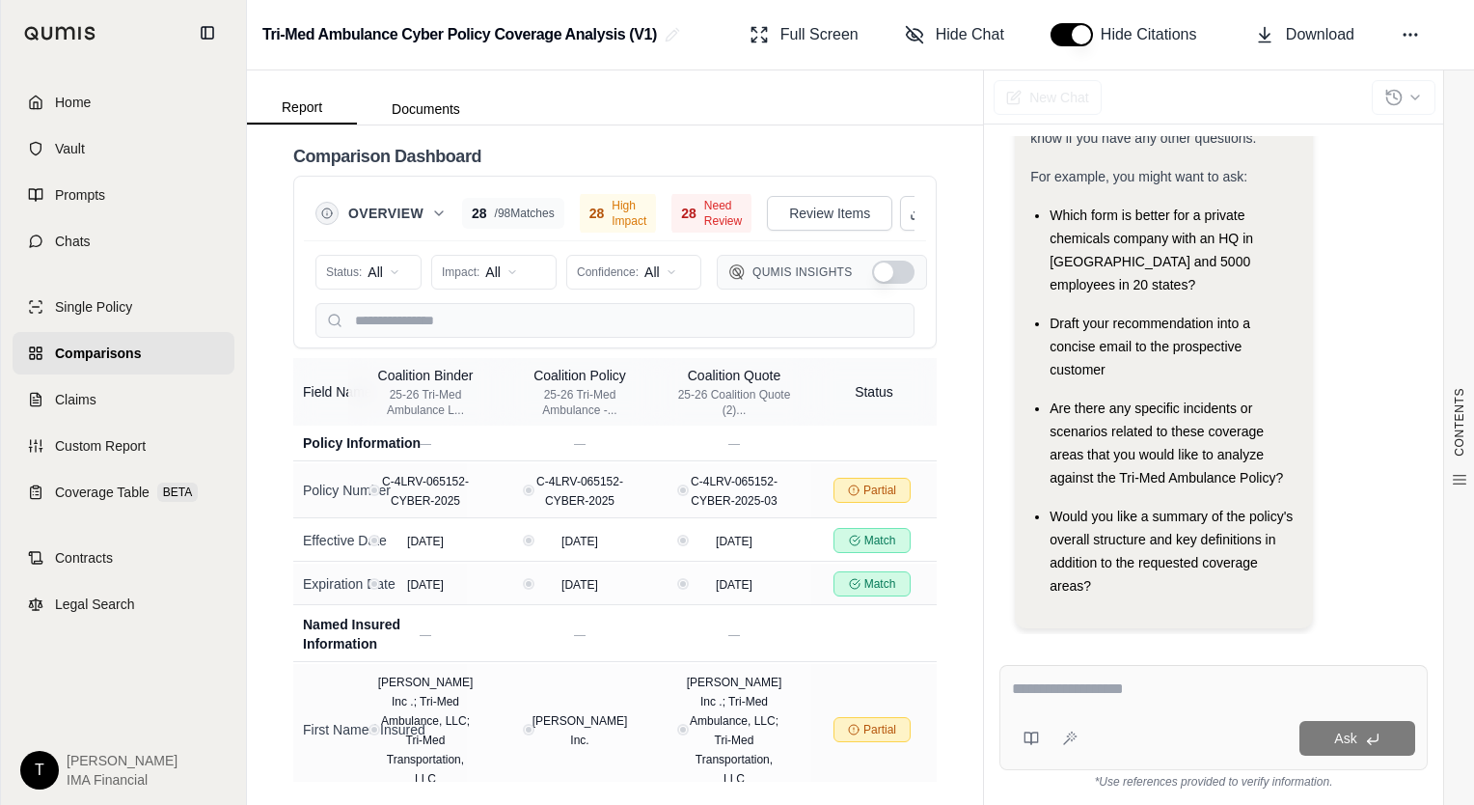
drag, startPoint x: 733, startPoint y: 552, endPoint x: 922, endPoint y: 523, distance: 191.3
drag, startPoint x: 768, startPoint y: 386, endPoint x: 619, endPoint y: 416, distance: 151.6
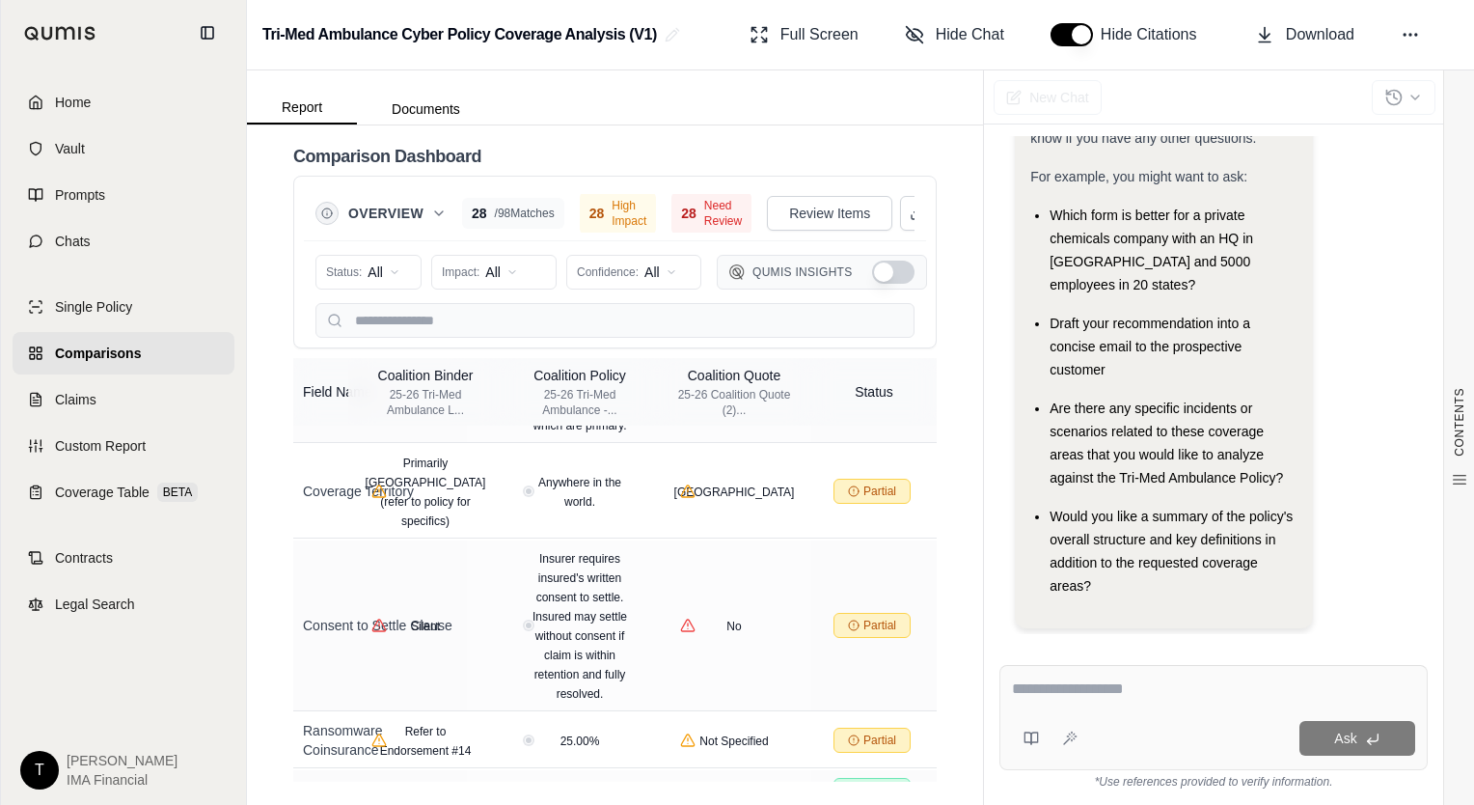
drag, startPoint x: 760, startPoint y: 222, endPoint x: 702, endPoint y: 573, distance: 355.9
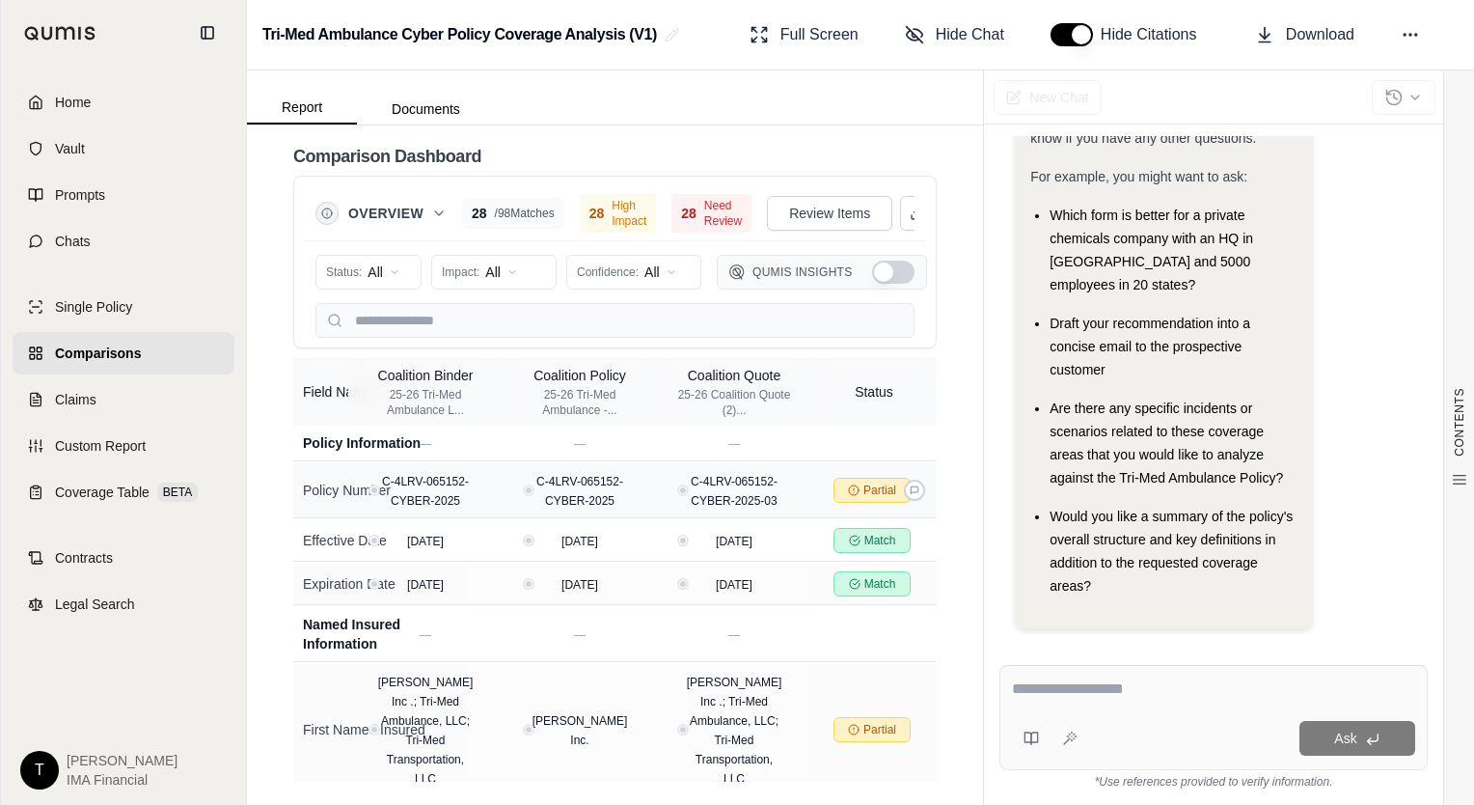
drag, startPoint x: 642, startPoint y: 492, endPoint x: 814, endPoint y: 479, distance: 173.2
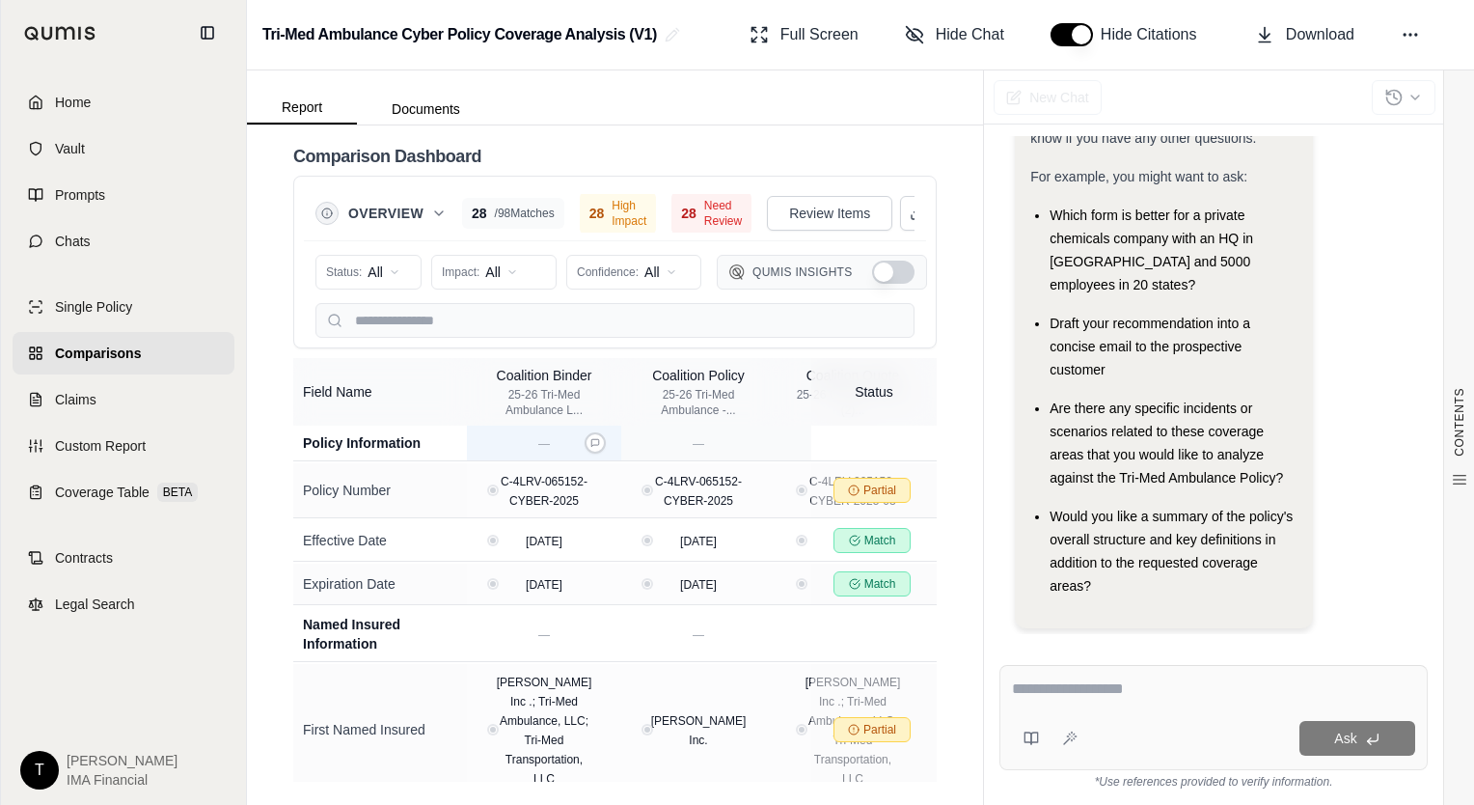
drag, startPoint x: 858, startPoint y: 446, endPoint x: 607, endPoint y: 456, distance: 251.1
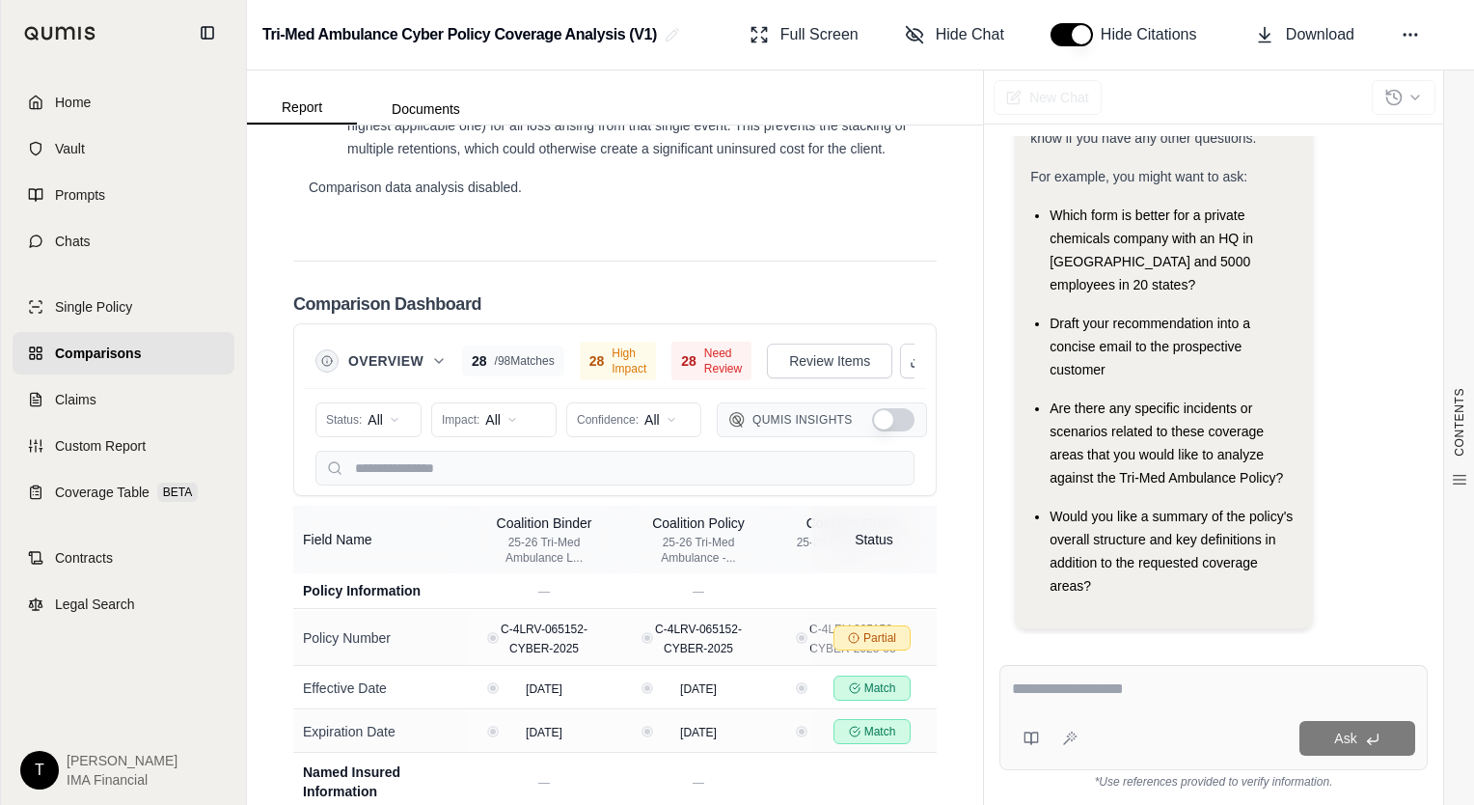
click at [1349, 56] on div "Tri-Med Ambulance Cyber Policy Coverage Analysis (V1) Full Screen Hide Chat Hid…" at bounding box center [860, 35] width 1227 height 70
click at [1343, 36] on span "Download" at bounding box center [1320, 34] width 69 height 23
click at [1441, 22] on div "Full Screen Hide Chat Hide Citations Download" at bounding box center [1100, 34] width 717 height 39
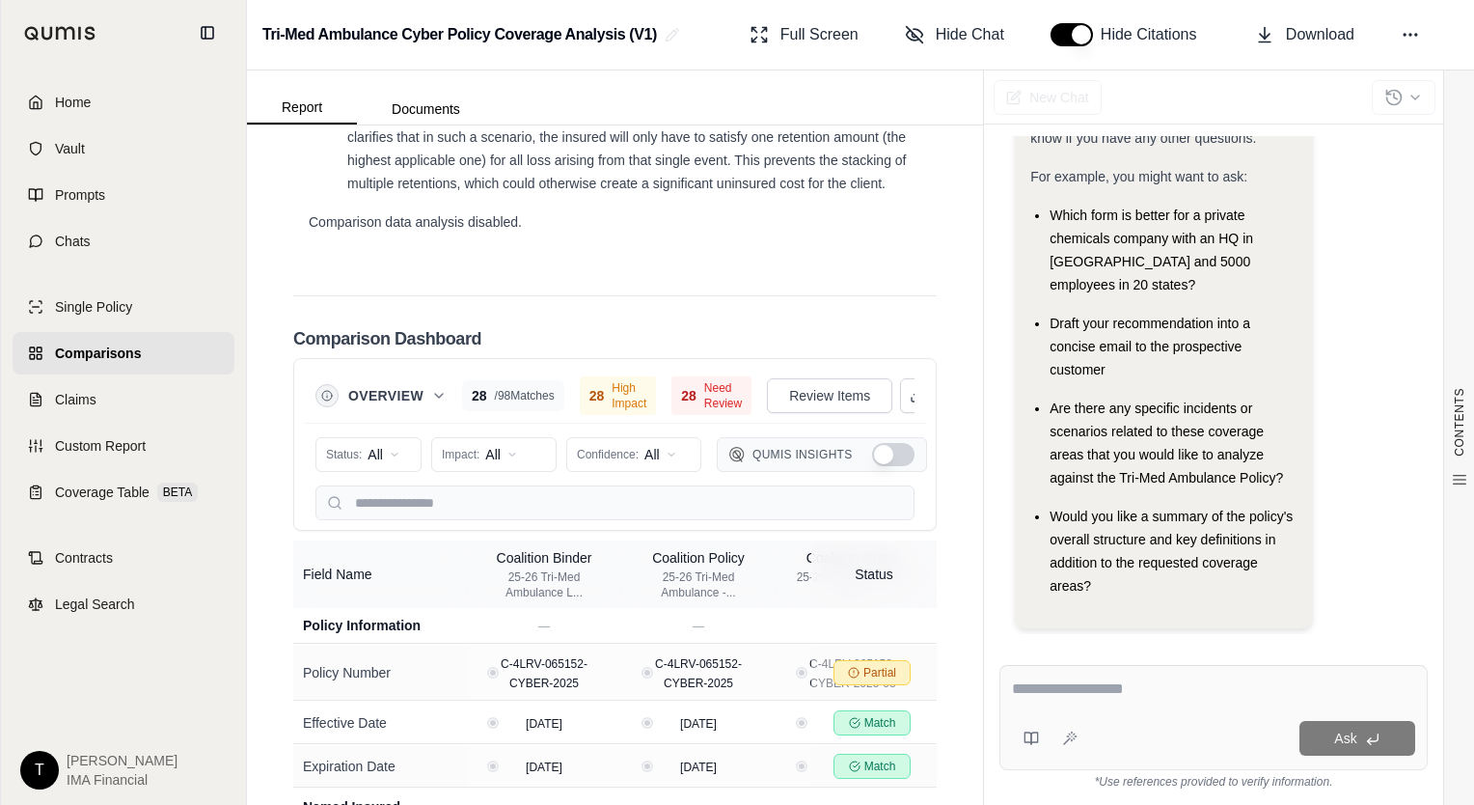
scroll to position [5499, 0]
